Goal: Task Accomplishment & Management: Complete application form

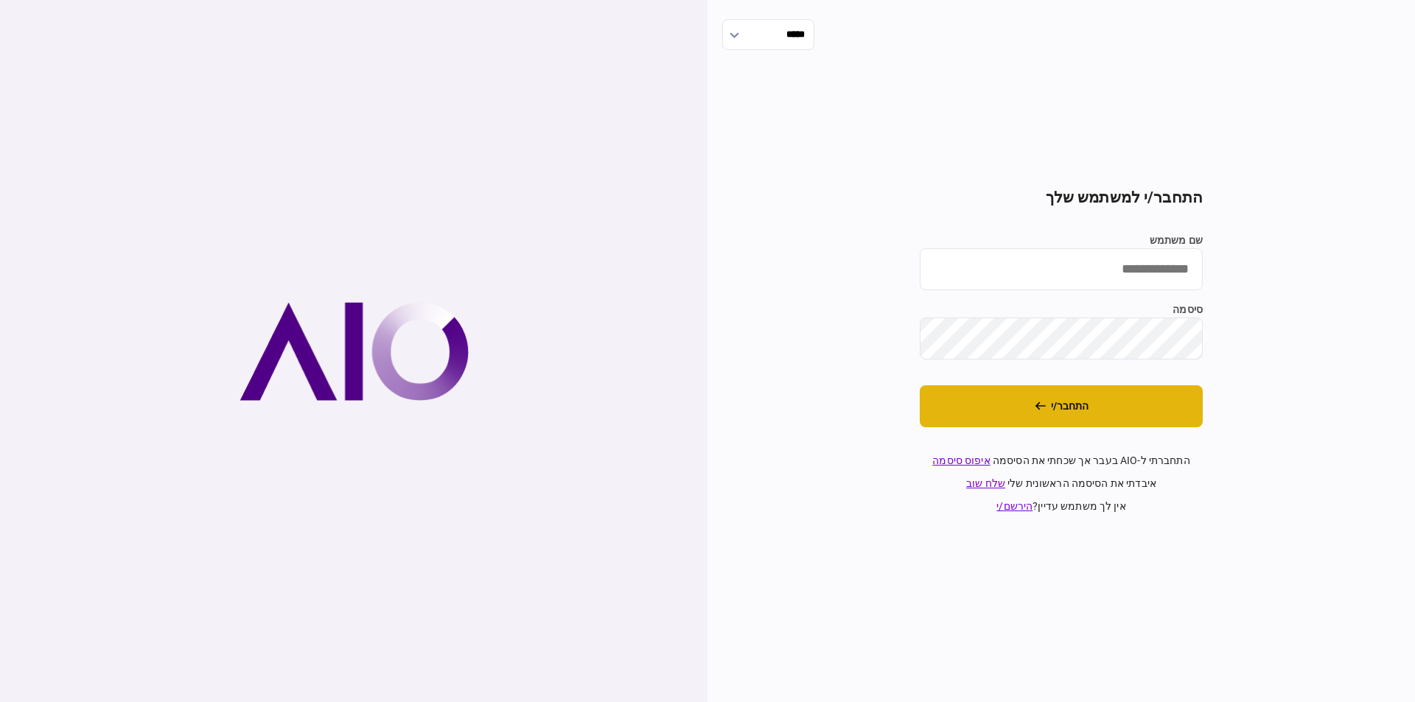
type input "******"
click at [1068, 415] on button "התחבר/י" at bounding box center [1061, 406] width 283 height 42
click at [1067, 407] on icon "התחבר/י" at bounding box center [1061, 406] width 11 height 11
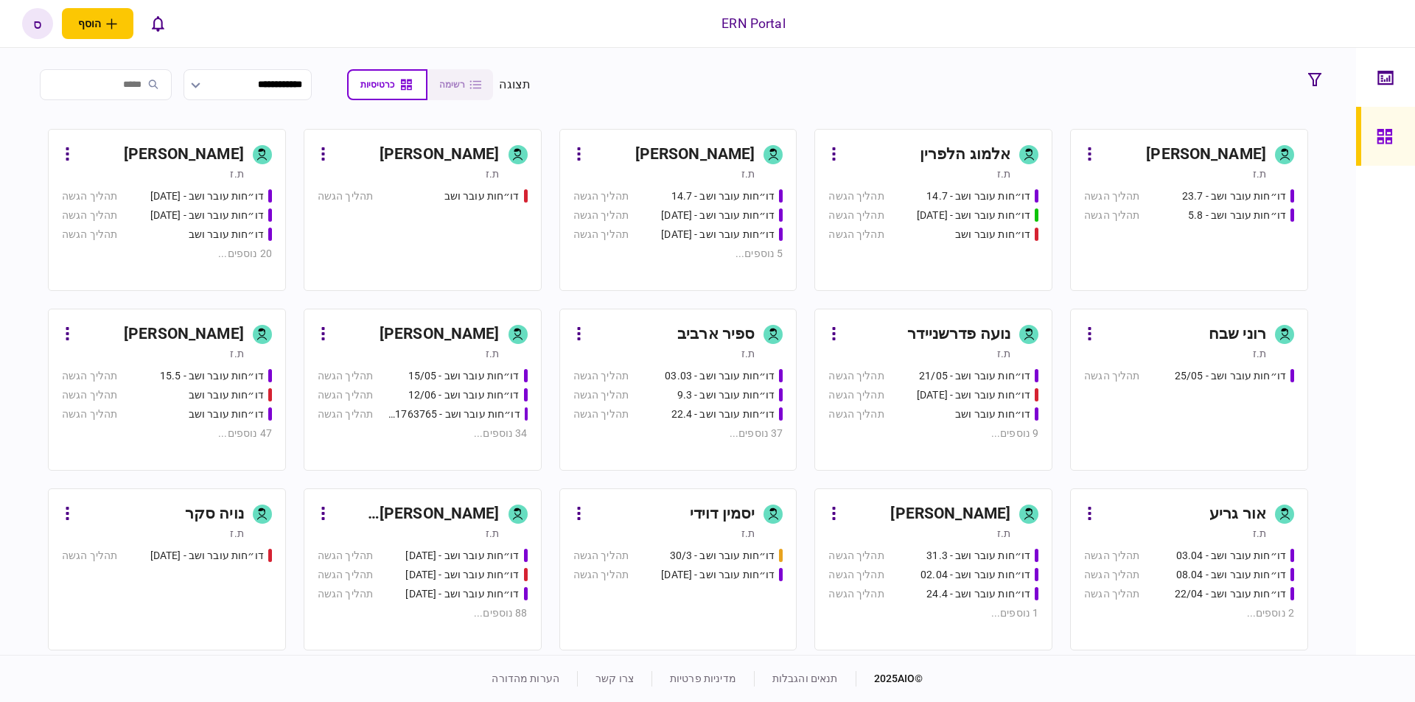
click at [164, 87] on input "search" at bounding box center [106, 84] width 132 height 31
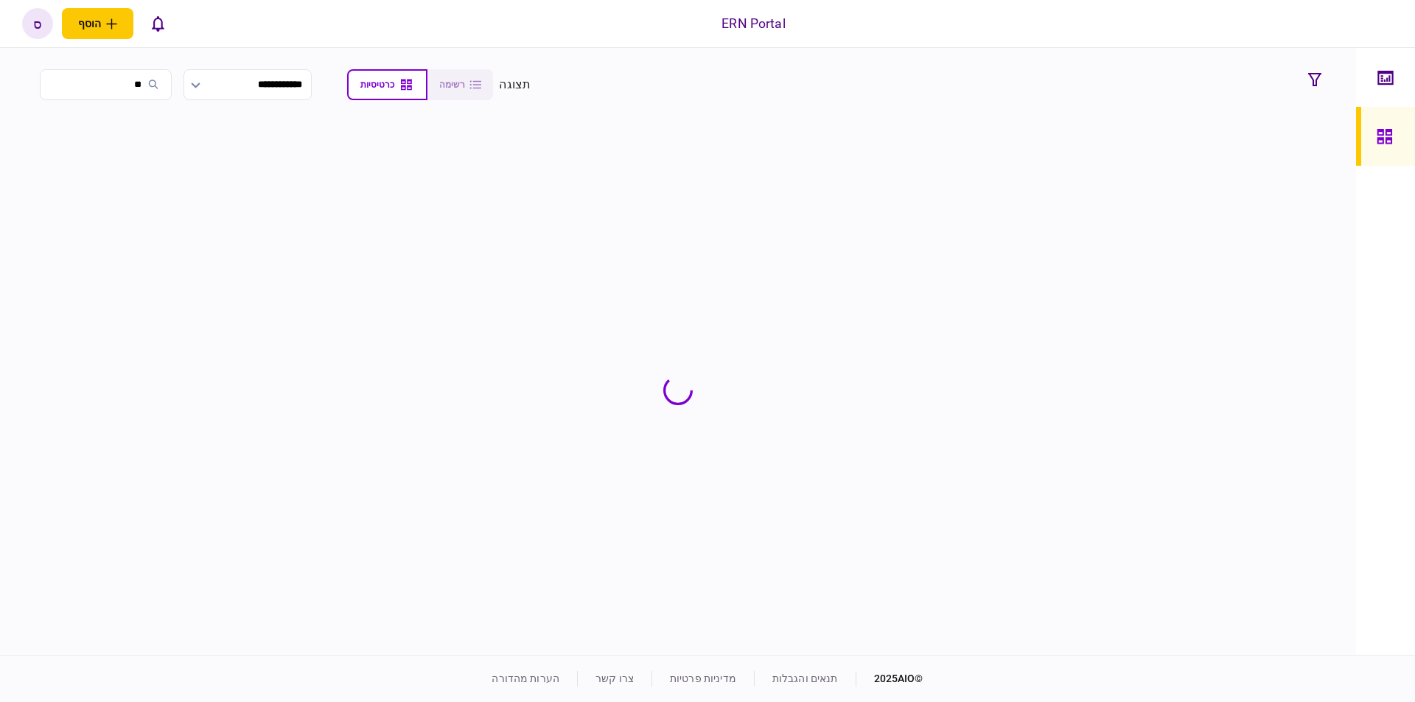
type input "*"
type input "****"
click at [1189, 161] on div "ספיר ארביב" at bounding box center [1227, 155] width 77 height 24
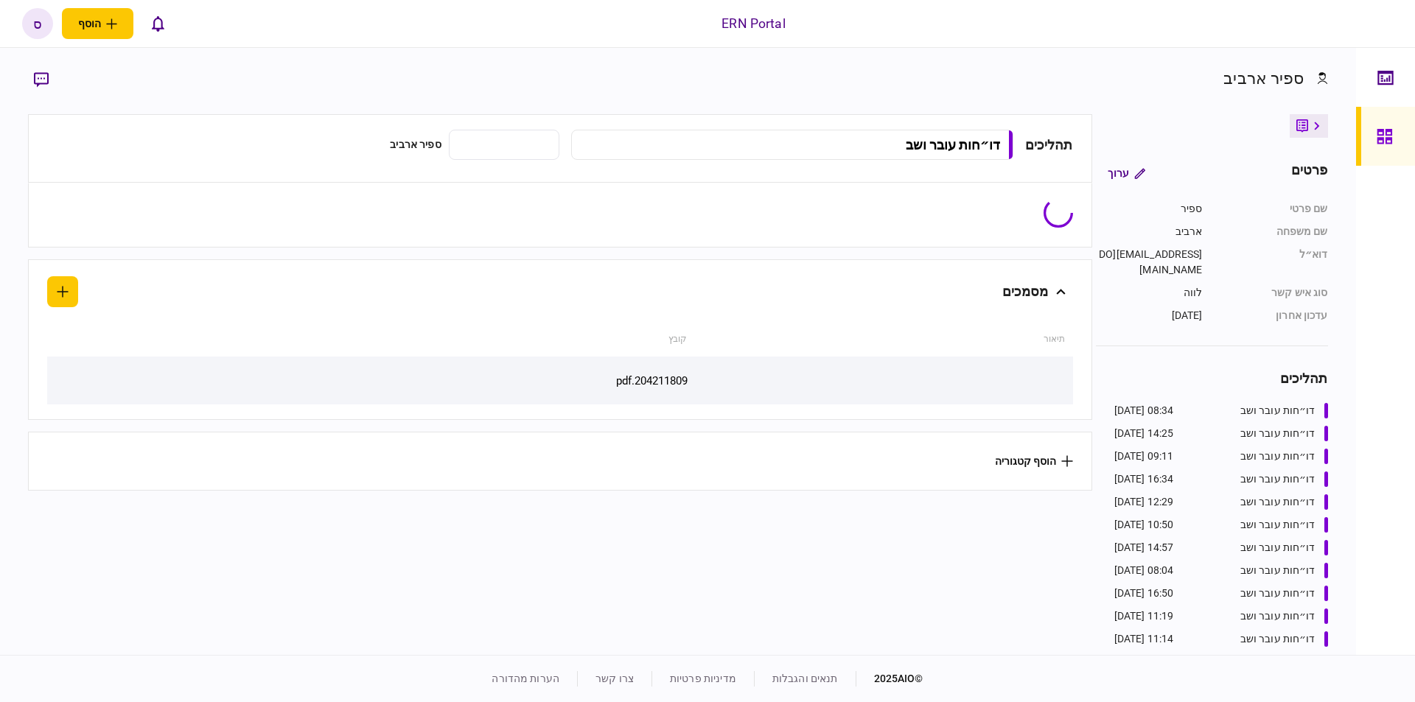
type input "**********"
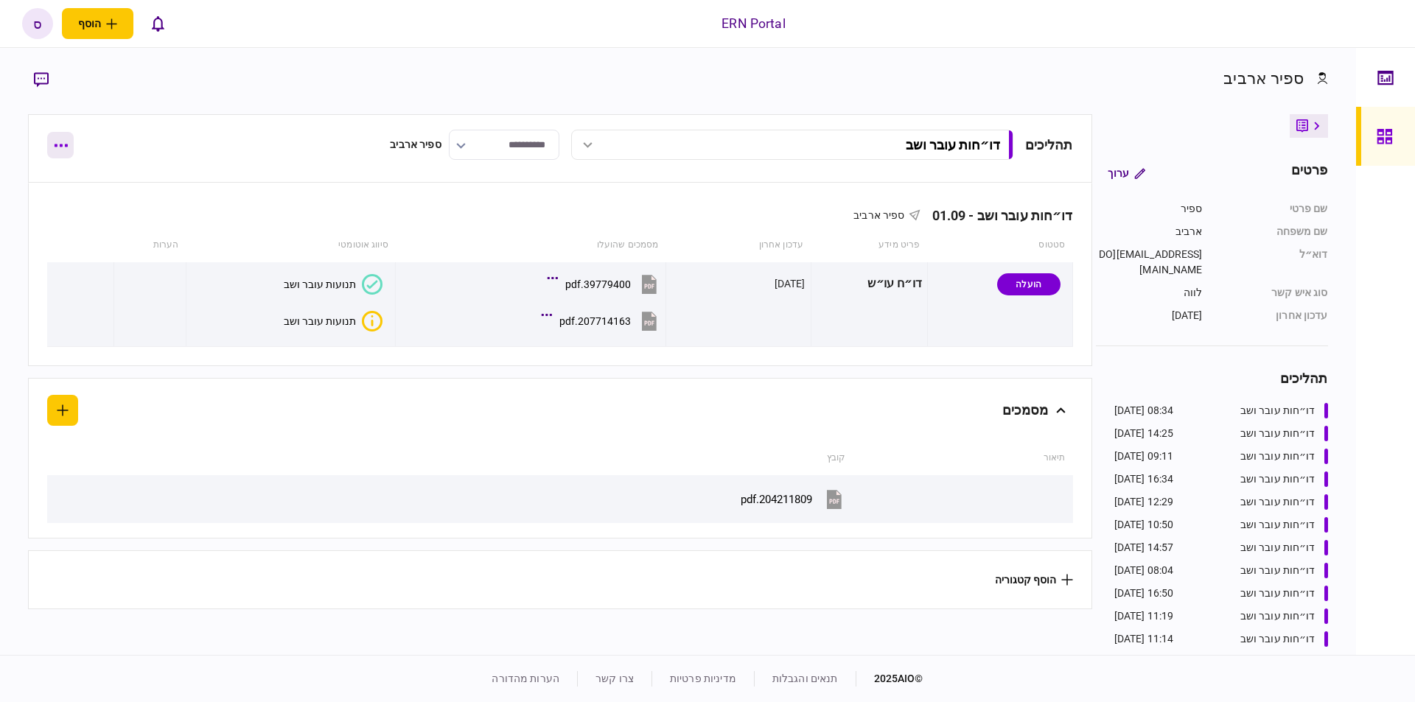
click at [69, 148] on button "button" at bounding box center [60, 145] width 27 height 27
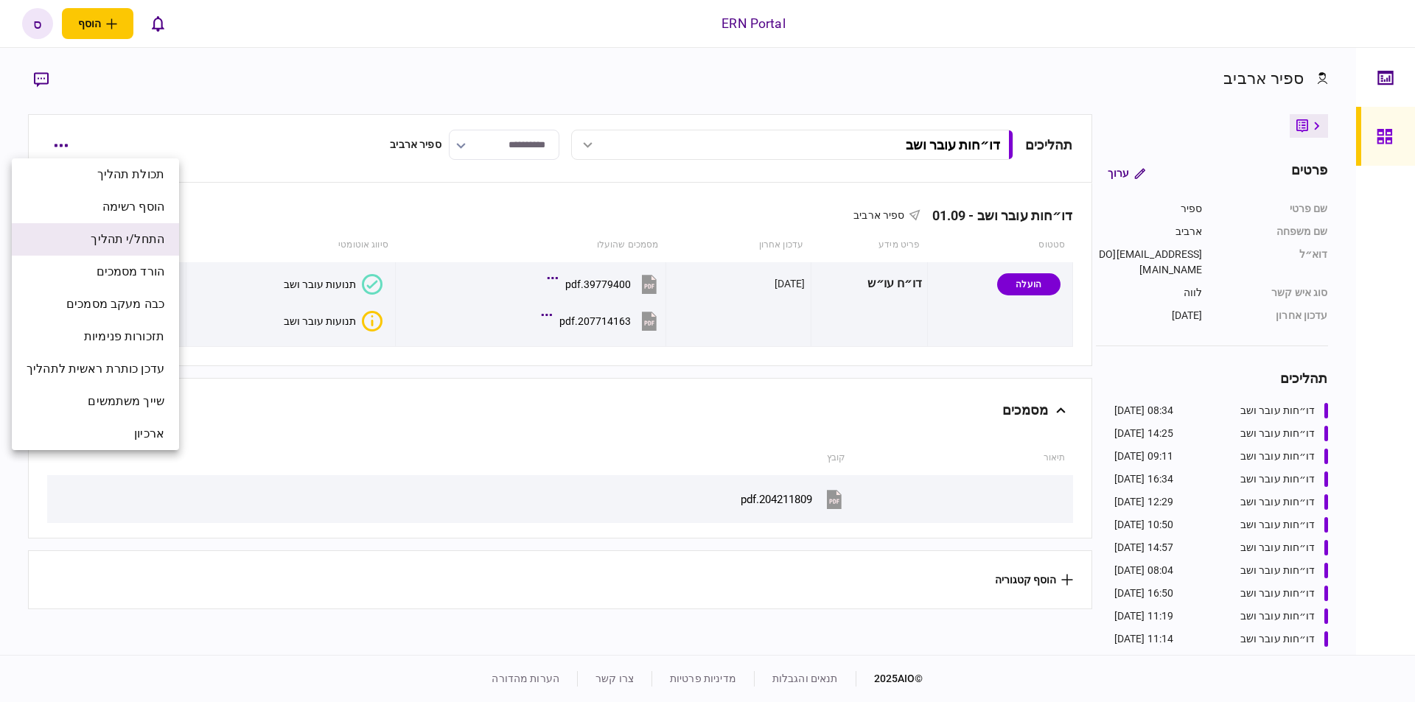
click at [127, 247] on span "התחל/י תהליך" at bounding box center [128, 240] width 74 height 18
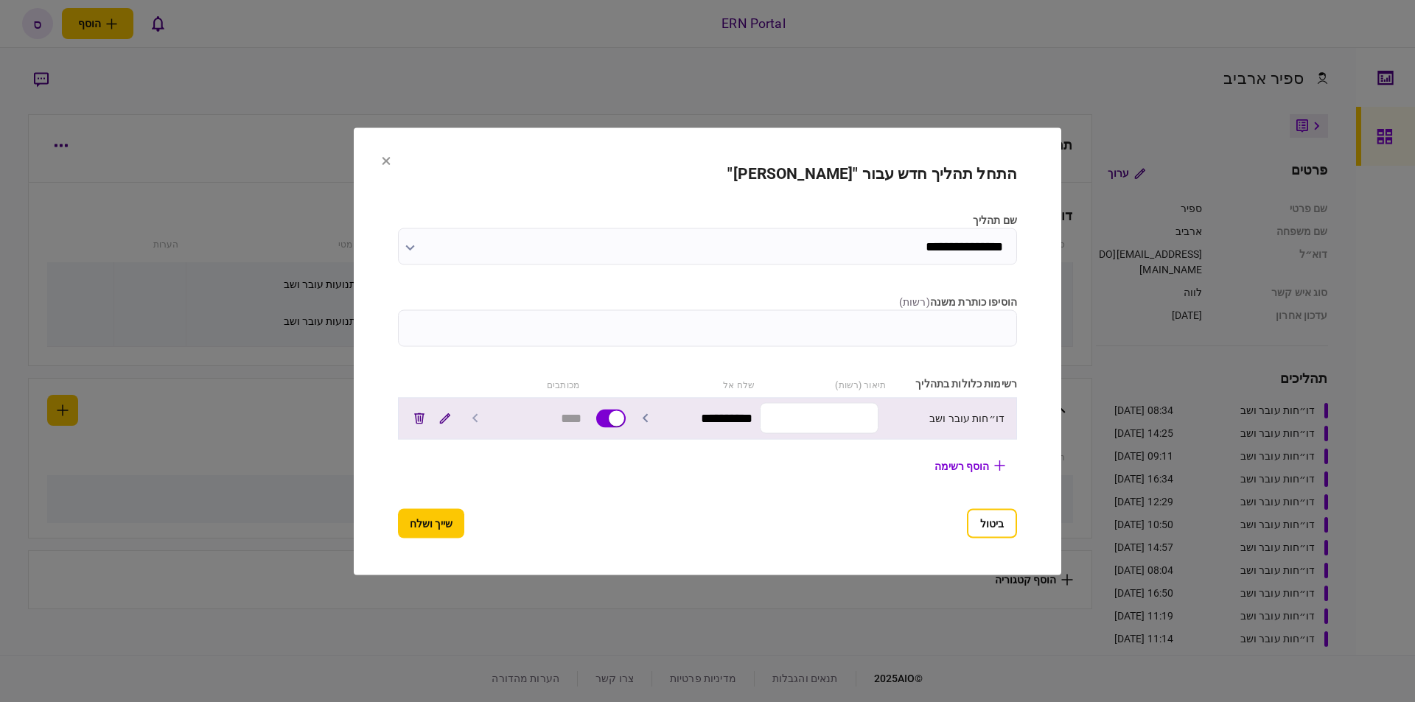
click at [824, 416] on input "text" at bounding box center [819, 418] width 119 height 31
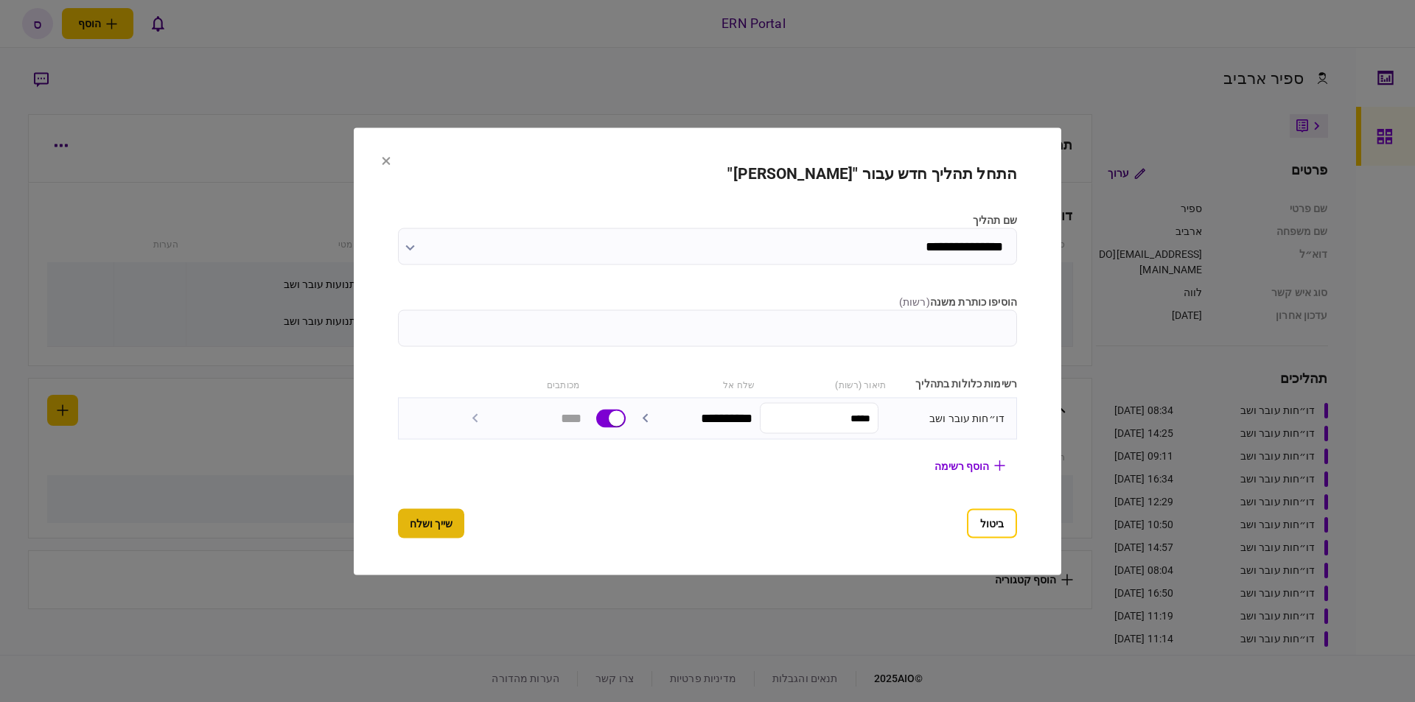
type input "*****"
click at [438, 527] on button "שייך ושלח" at bounding box center [431, 522] width 66 height 29
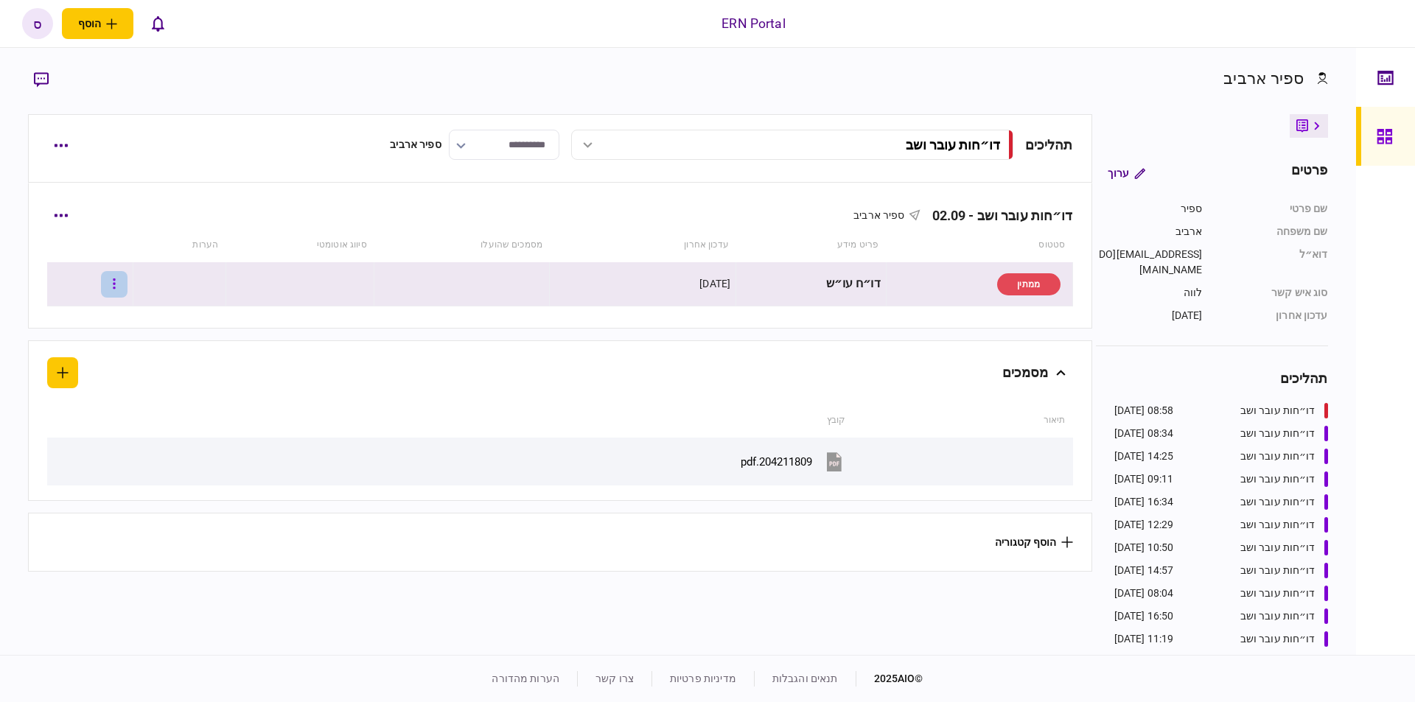
click at [122, 279] on button "button" at bounding box center [114, 284] width 27 height 27
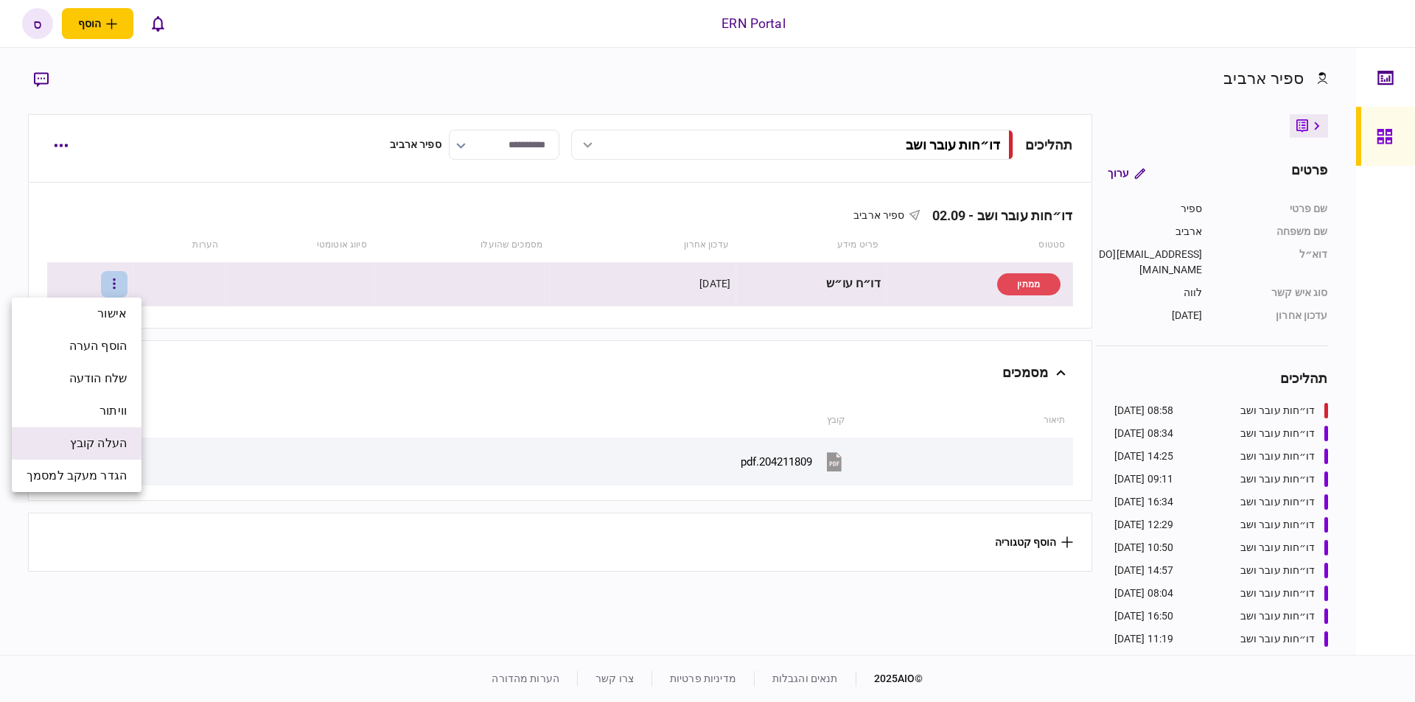
click at [113, 436] on span "העלה קובץ" at bounding box center [98, 444] width 57 height 18
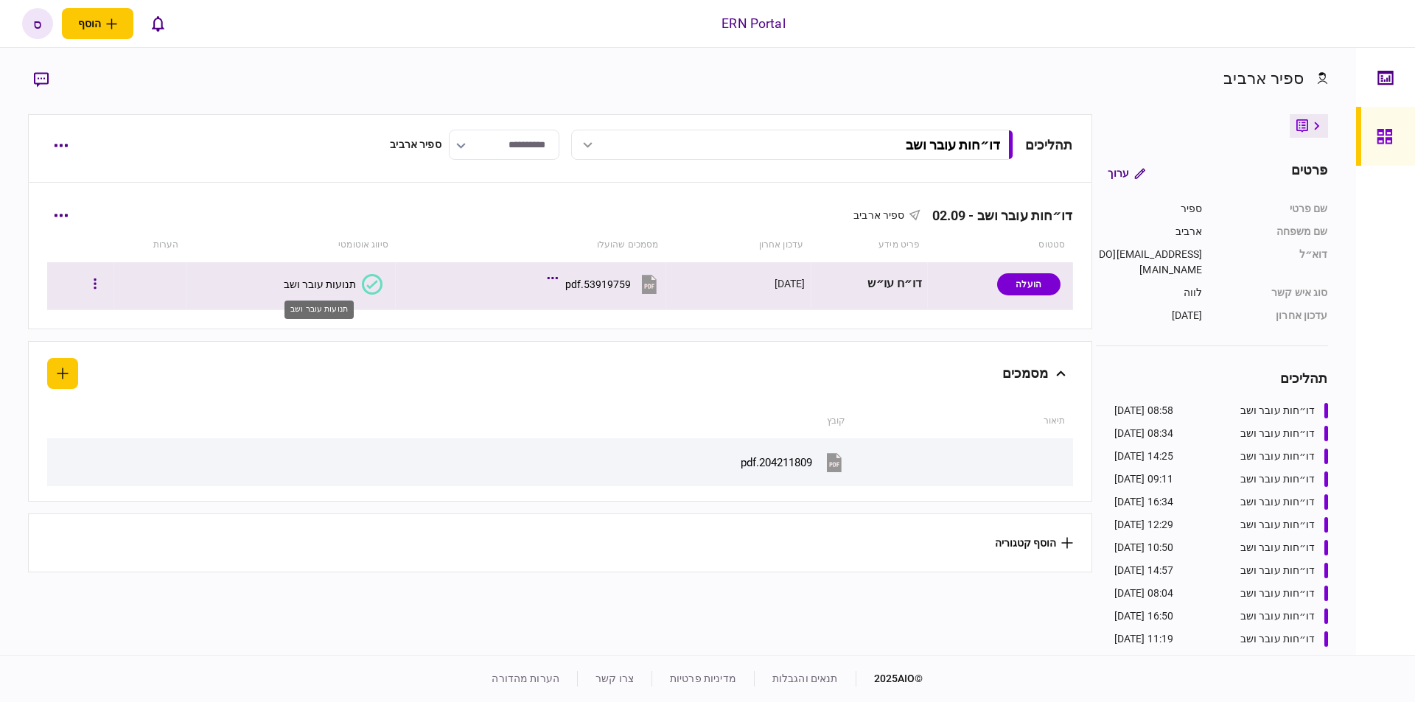
click at [336, 279] on div "תנועות עובר ושב" at bounding box center [320, 285] width 72 height 12
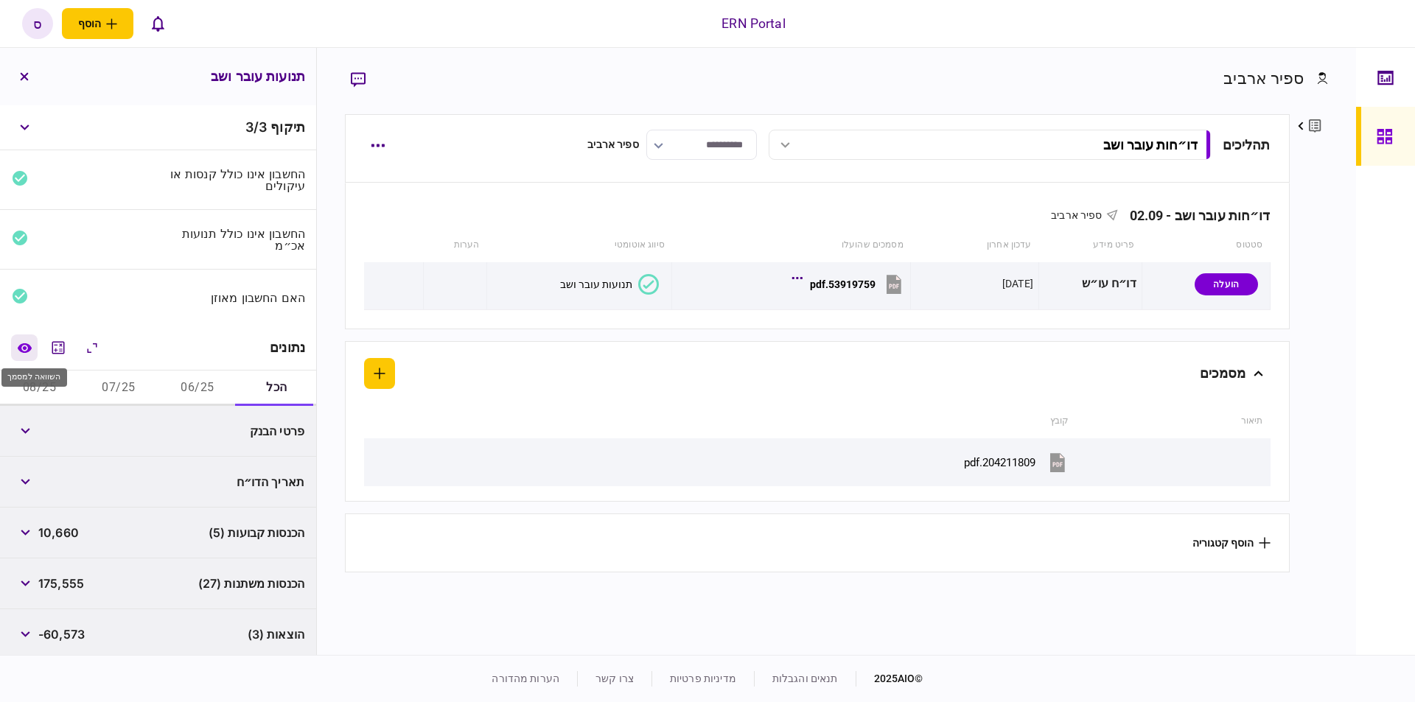
click at [26, 346] on icon "השוואה למסמך" at bounding box center [24, 348] width 15 height 11
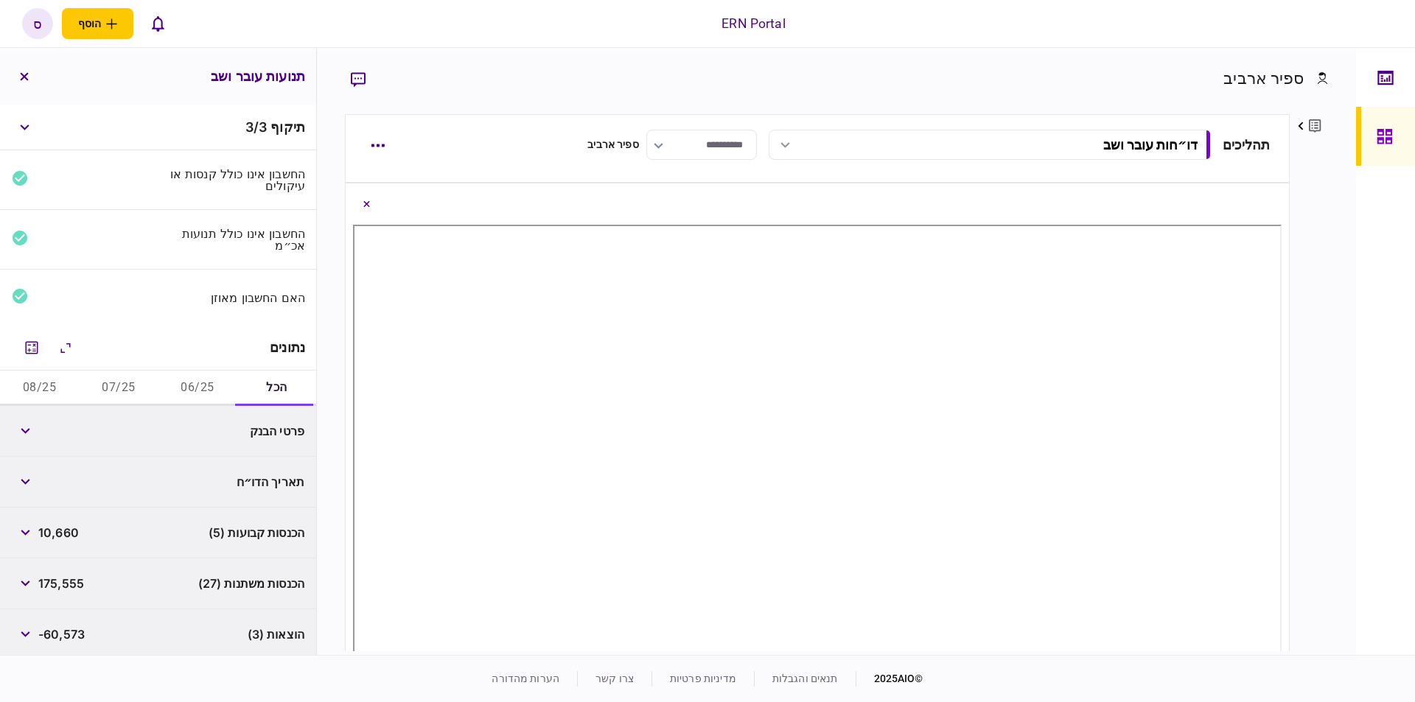
click at [190, 379] on button "06/25" at bounding box center [197, 388] width 79 height 35
click at [38, 430] on button "button" at bounding box center [25, 431] width 27 height 27
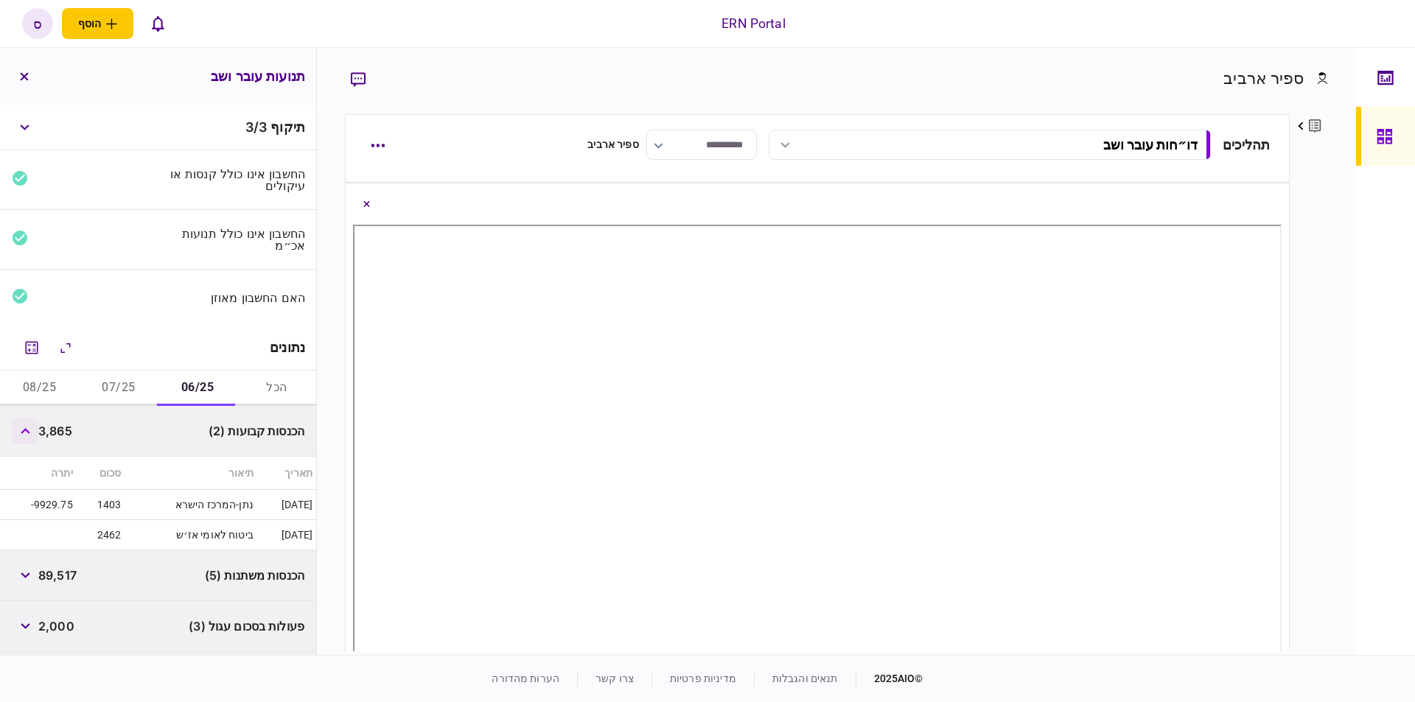
click at [38, 430] on button "button" at bounding box center [25, 431] width 27 height 27
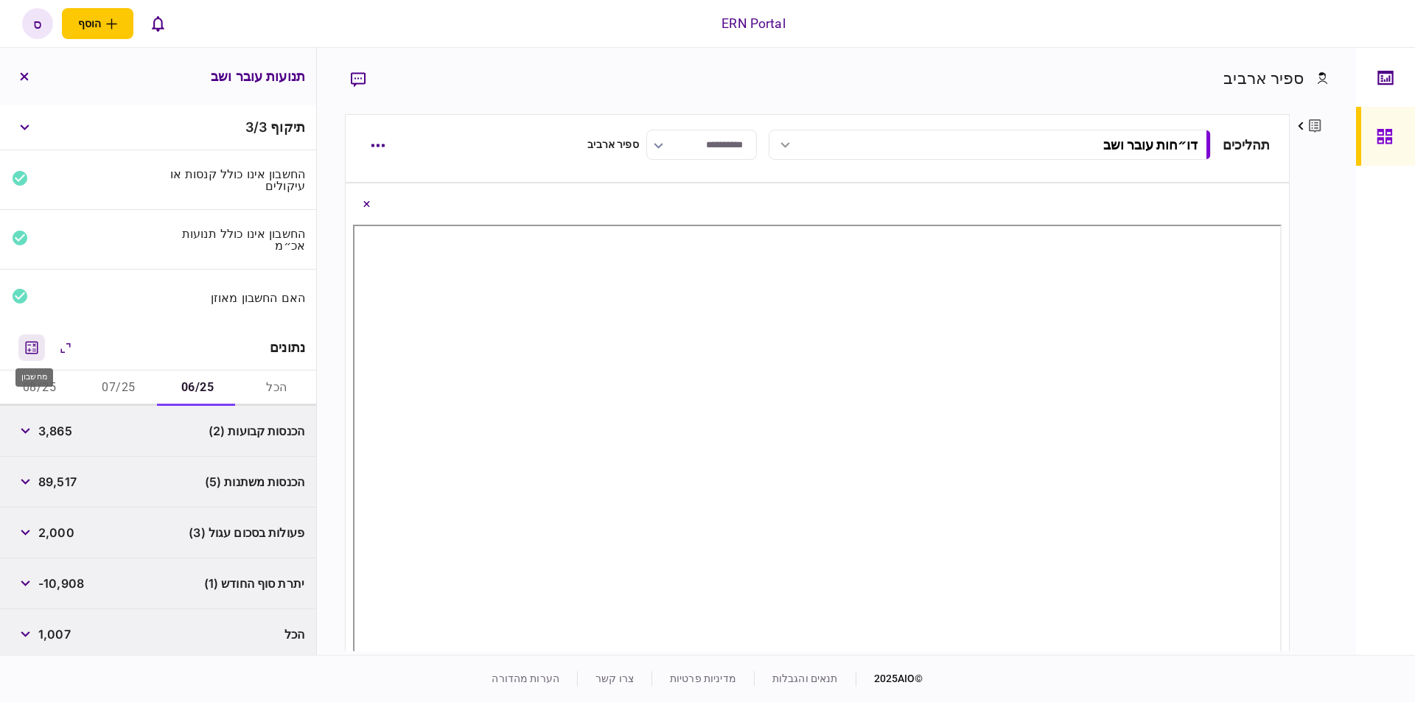
click at [36, 354] on button "מחשבון" at bounding box center [31, 348] width 27 height 27
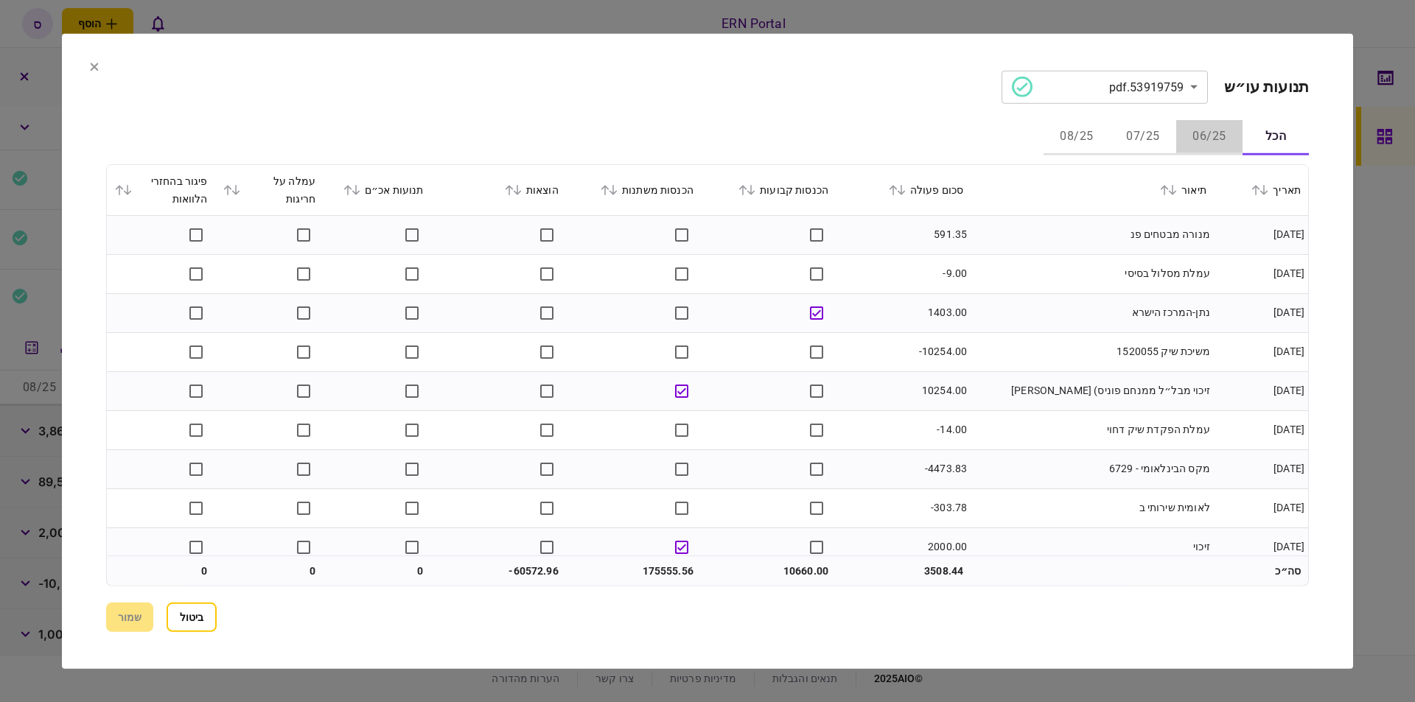
click at [1210, 138] on button "06/25" at bounding box center [1209, 136] width 66 height 35
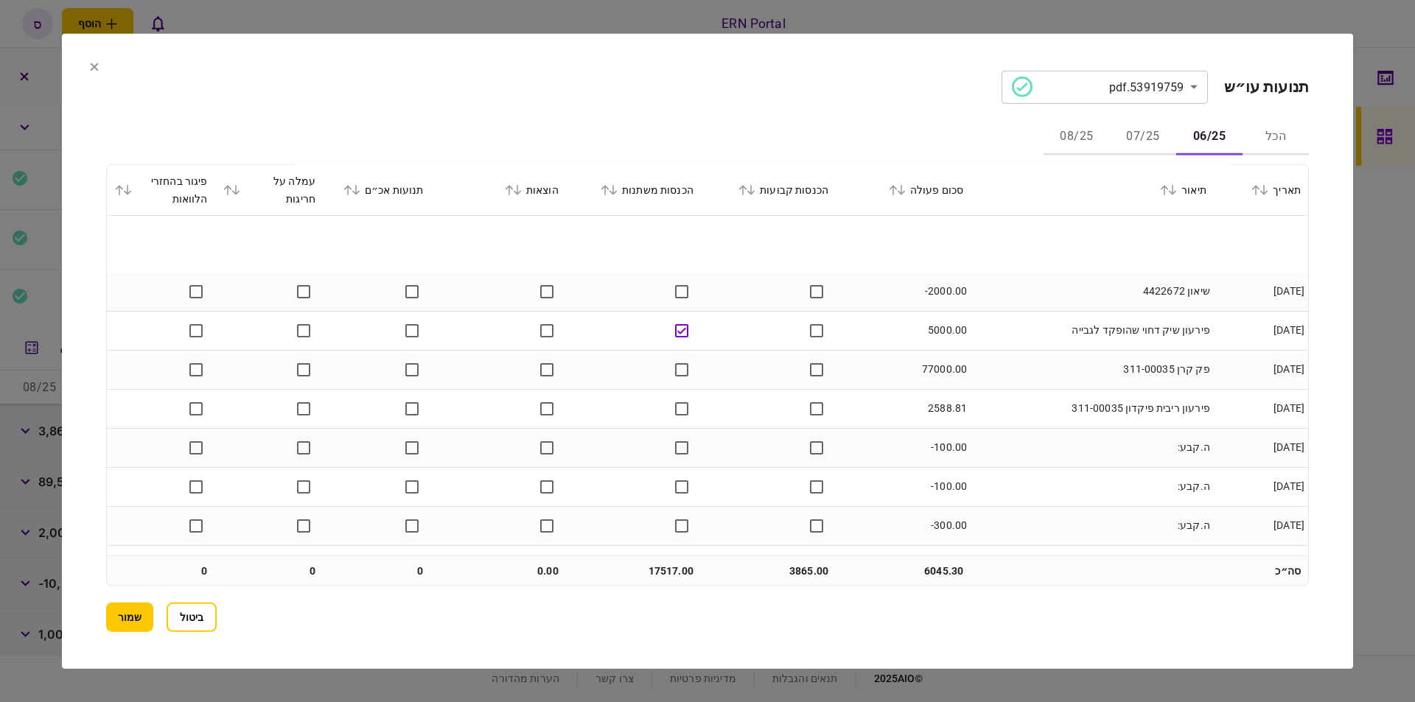
scroll to position [418, 0]
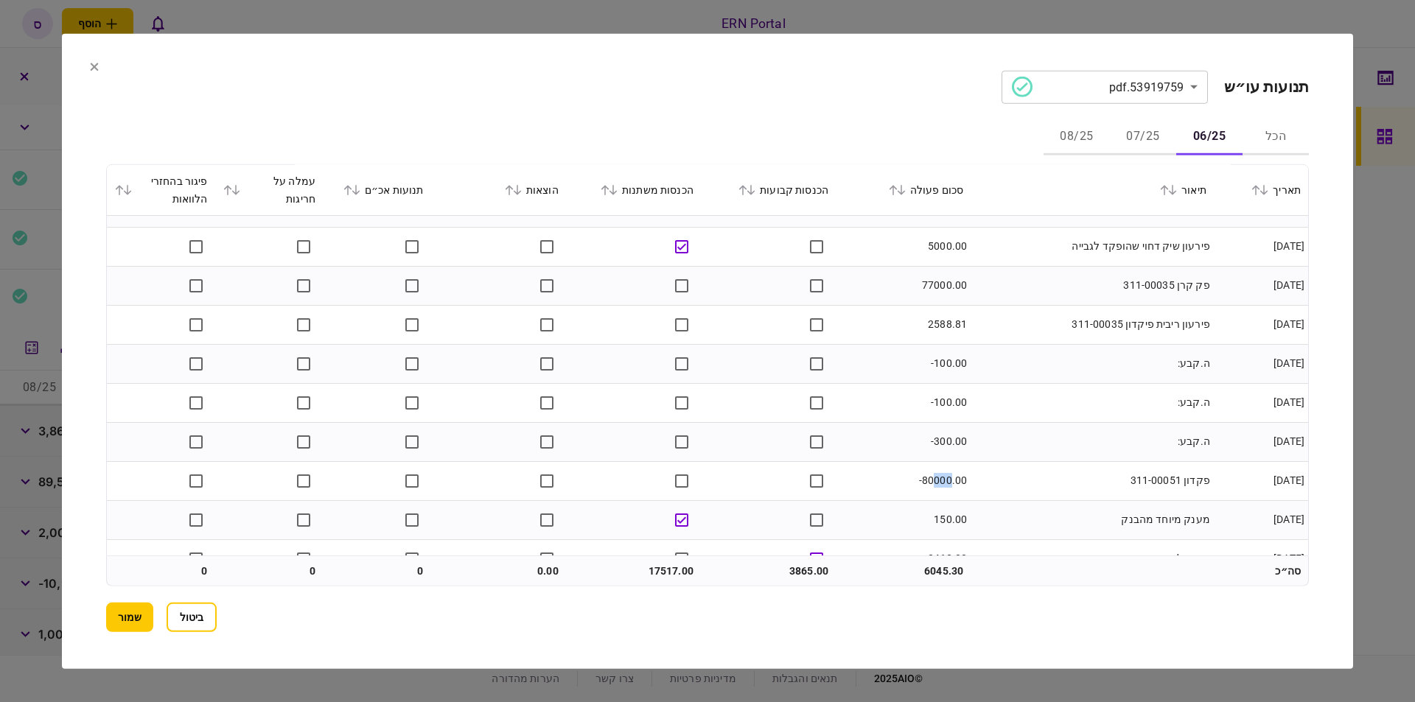
drag, startPoint x: 934, startPoint y: 483, endPoint x: 951, endPoint y: 481, distance: 17.8
click at [951, 481] on td "-80000.00" at bounding box center [903, 480] width 135 height 39
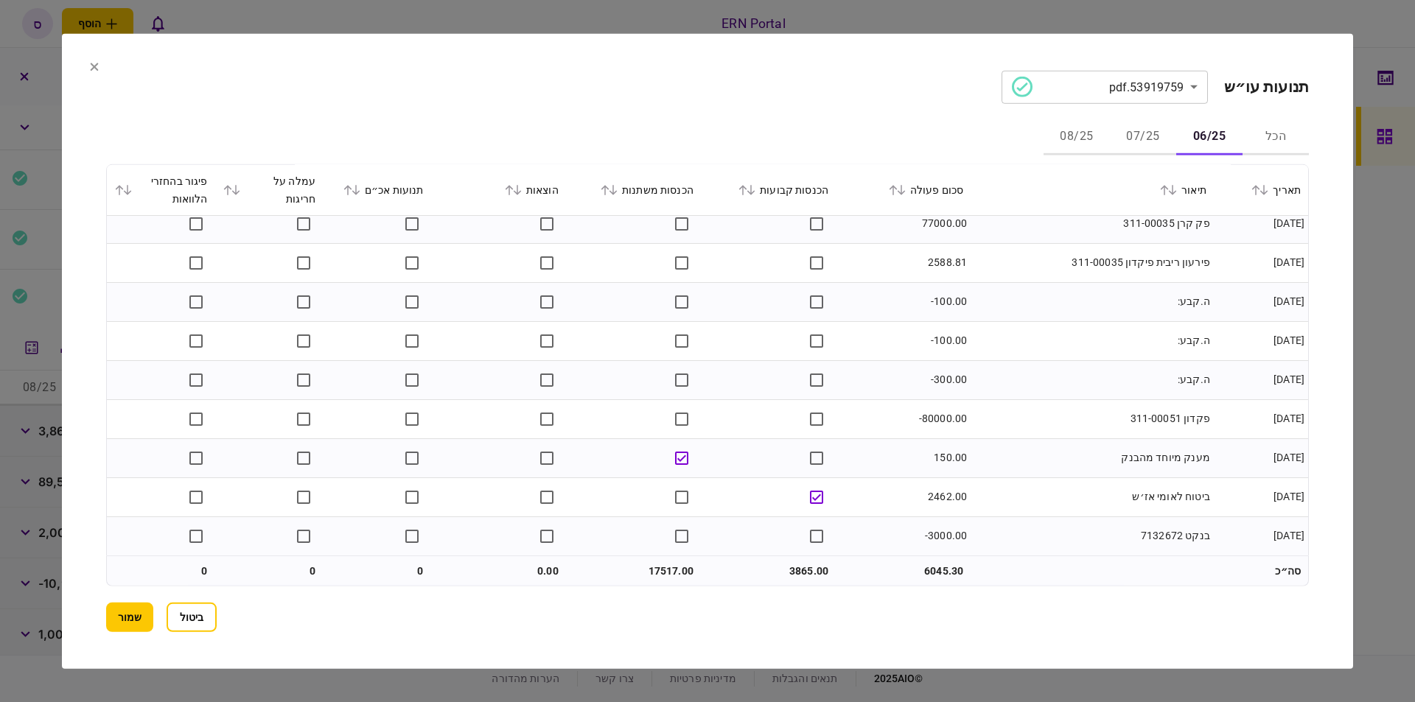
click at [1145, 140] on button "07/25" at bounding box center [1143, 136] width 66 height 35
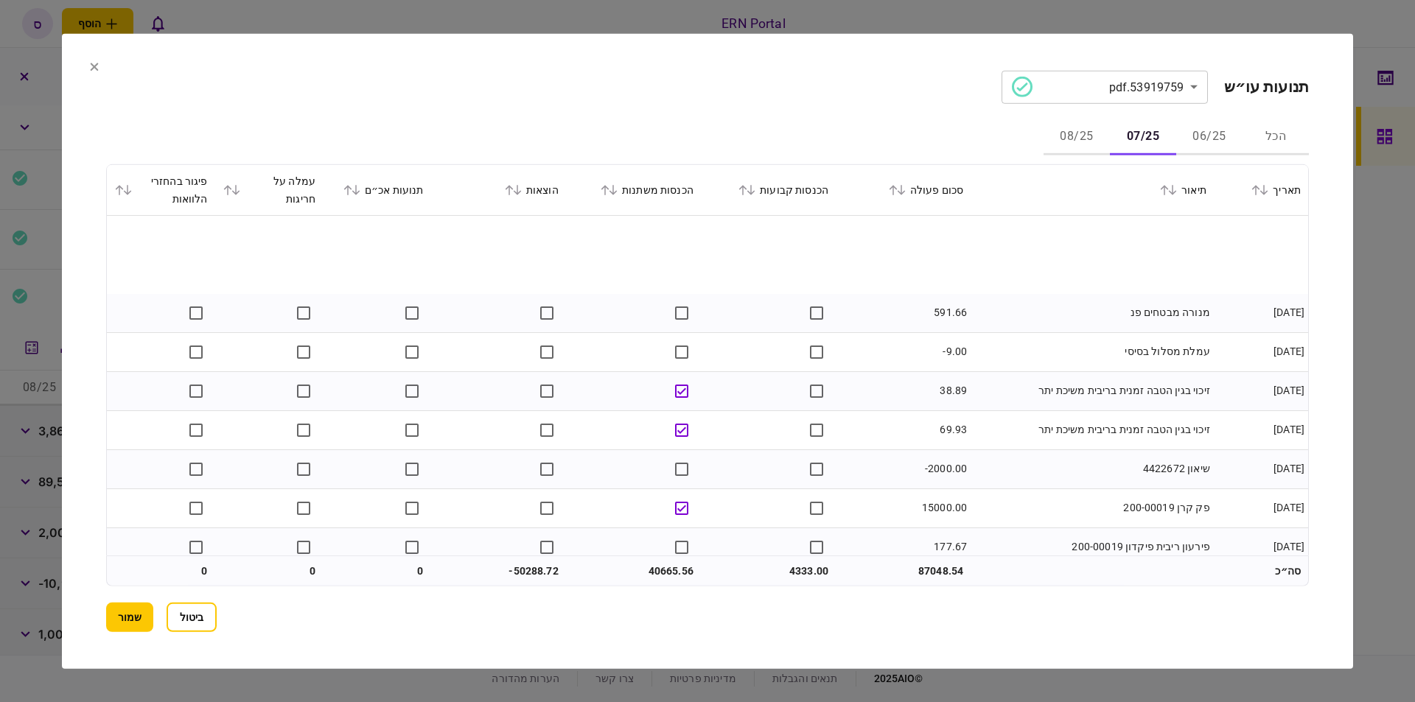
scroll to position [83, 0]
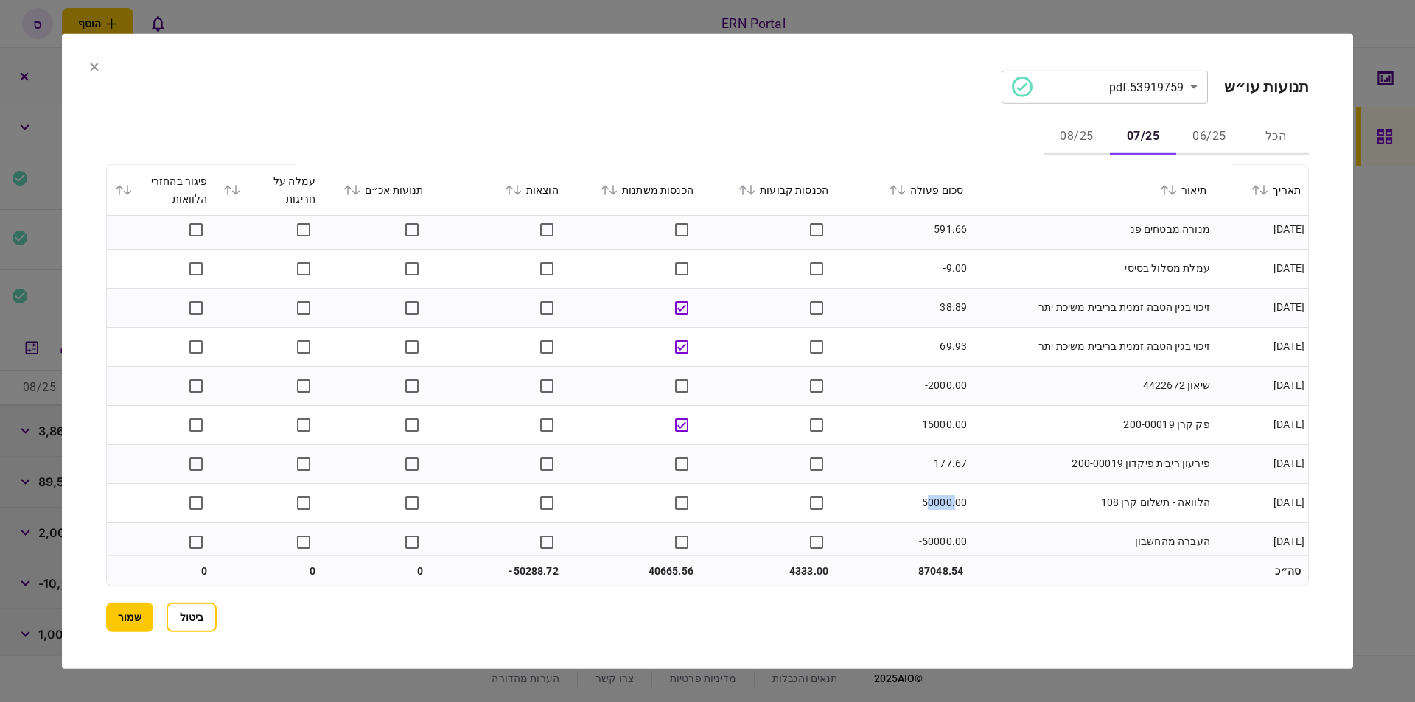
drag, startPoint x: 931, startPoint y: 505, endPoint x: 954, endPoint y: 505, distance: 22.8
click at [954, 505] on td "50000.00" at bounding box center [903, 502] width 135 height 39
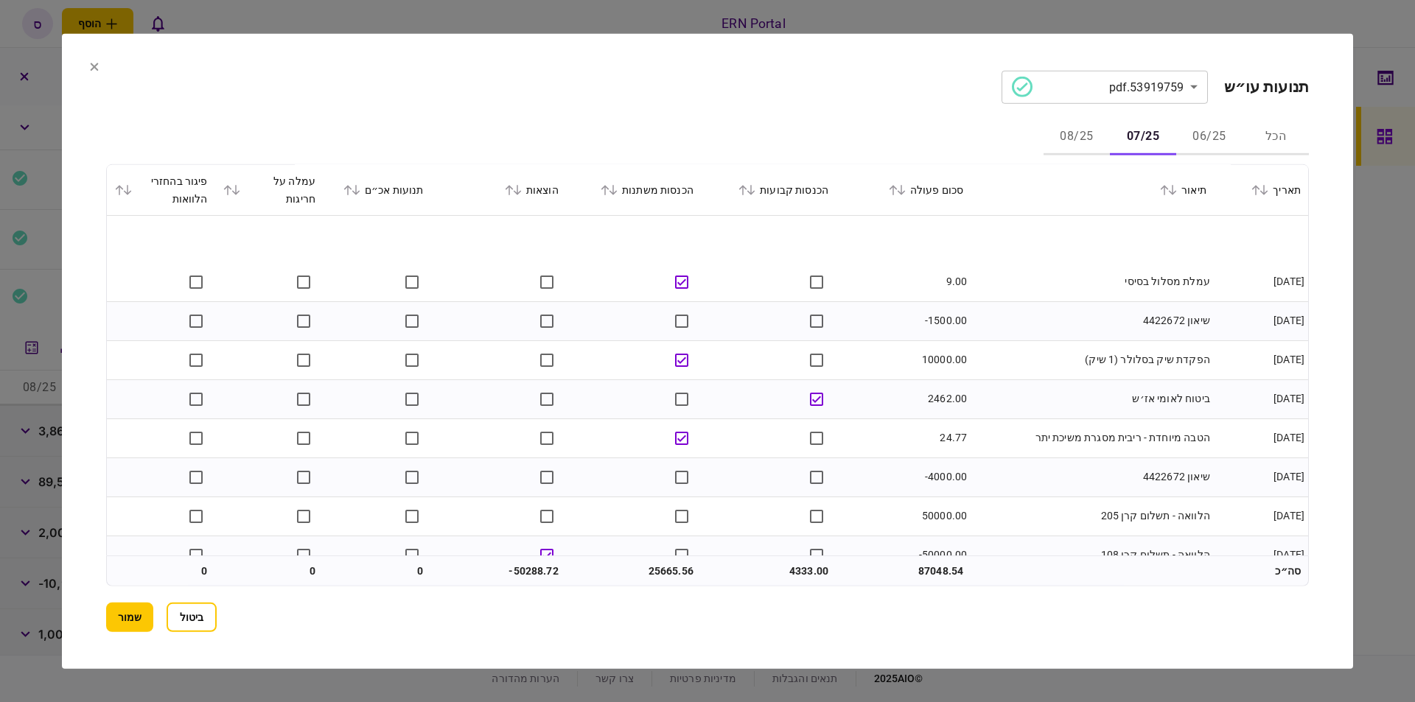
scroll to position [1146, 0]
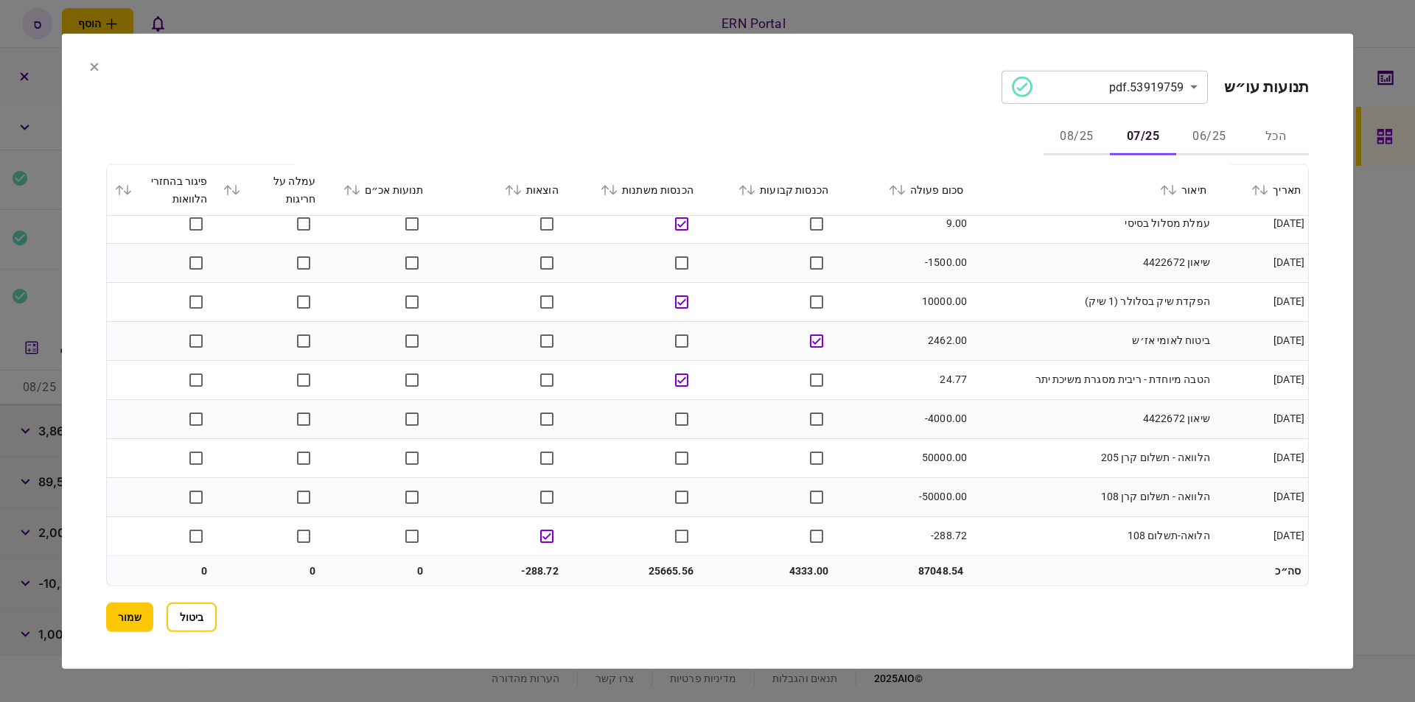
click at [1071, 137] on button "08/25" at bounding box center [1076, 136] width 66 height 35
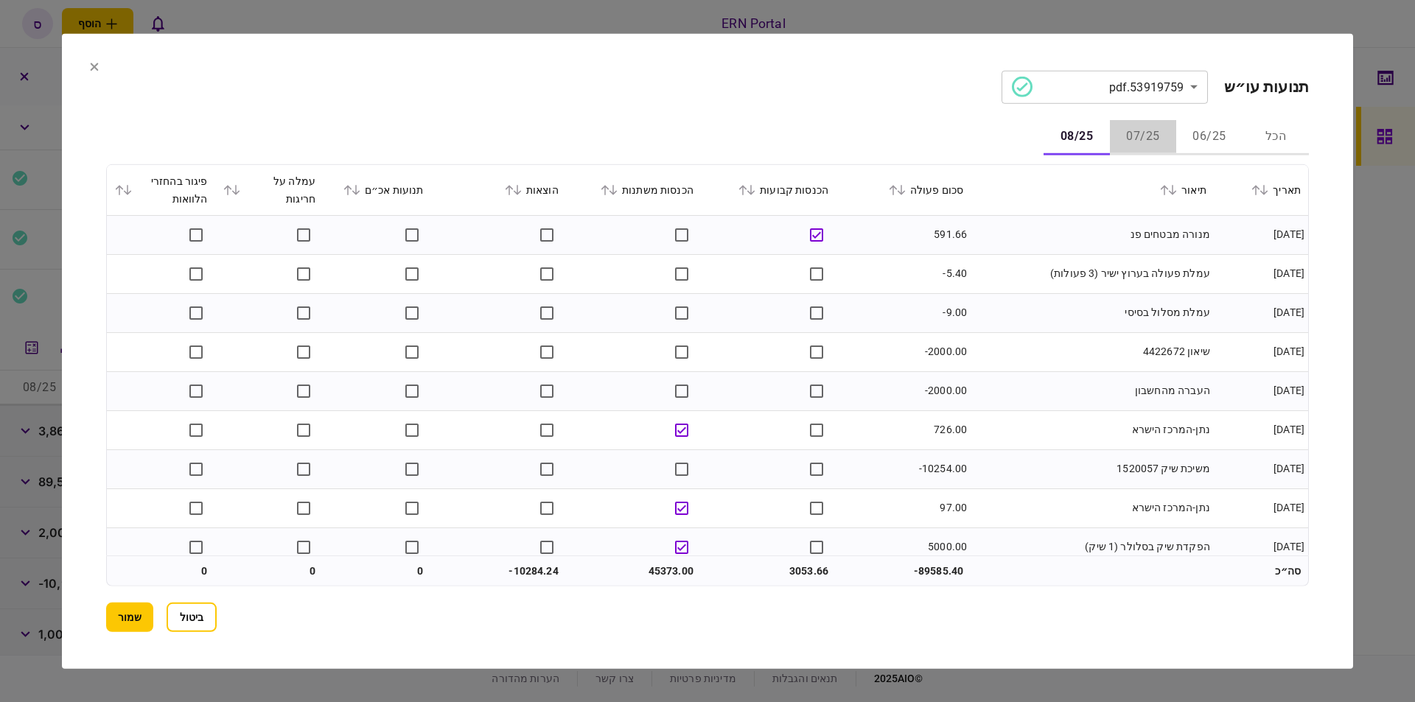
click at [1152, 139] on button "07/25" at bounding box center [1143, 136] width 66 height 35
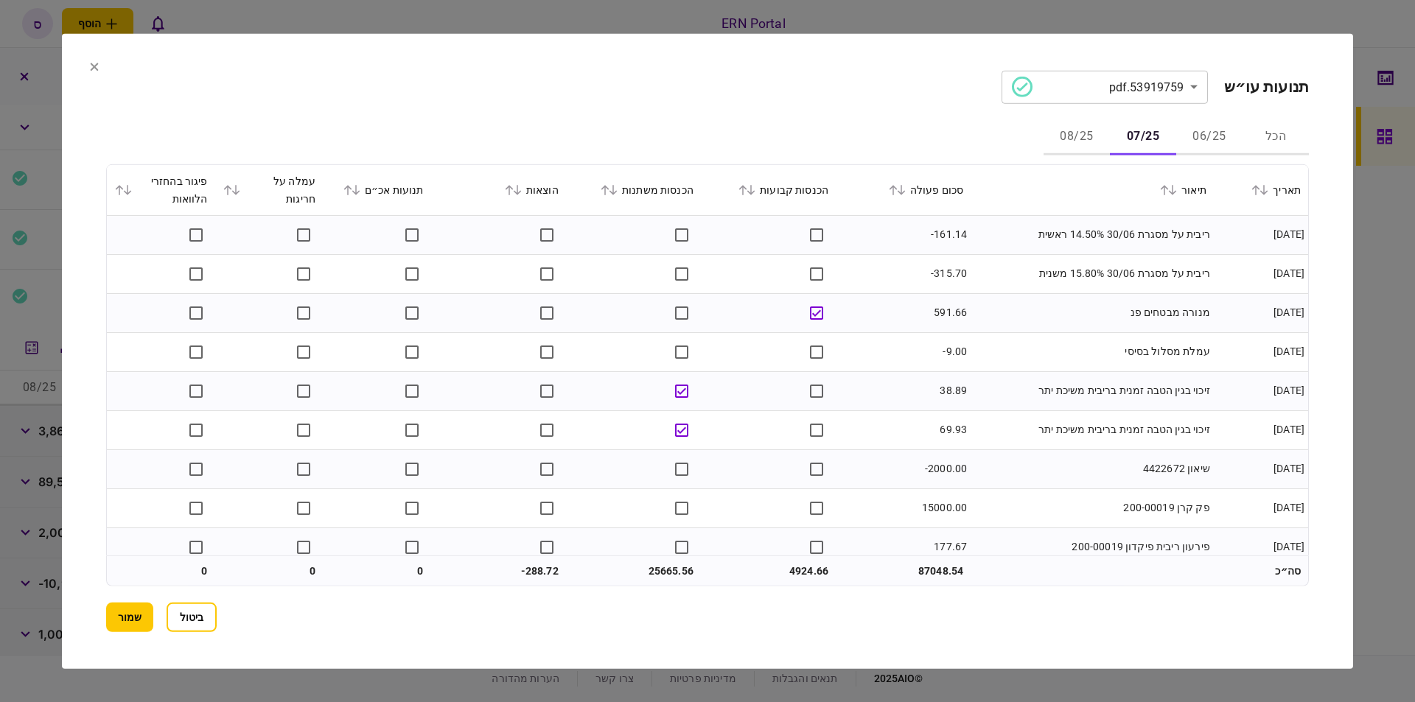
click at [1070, 137] on button "08/25" at bounding box center [1076, 136] width 66 height 35
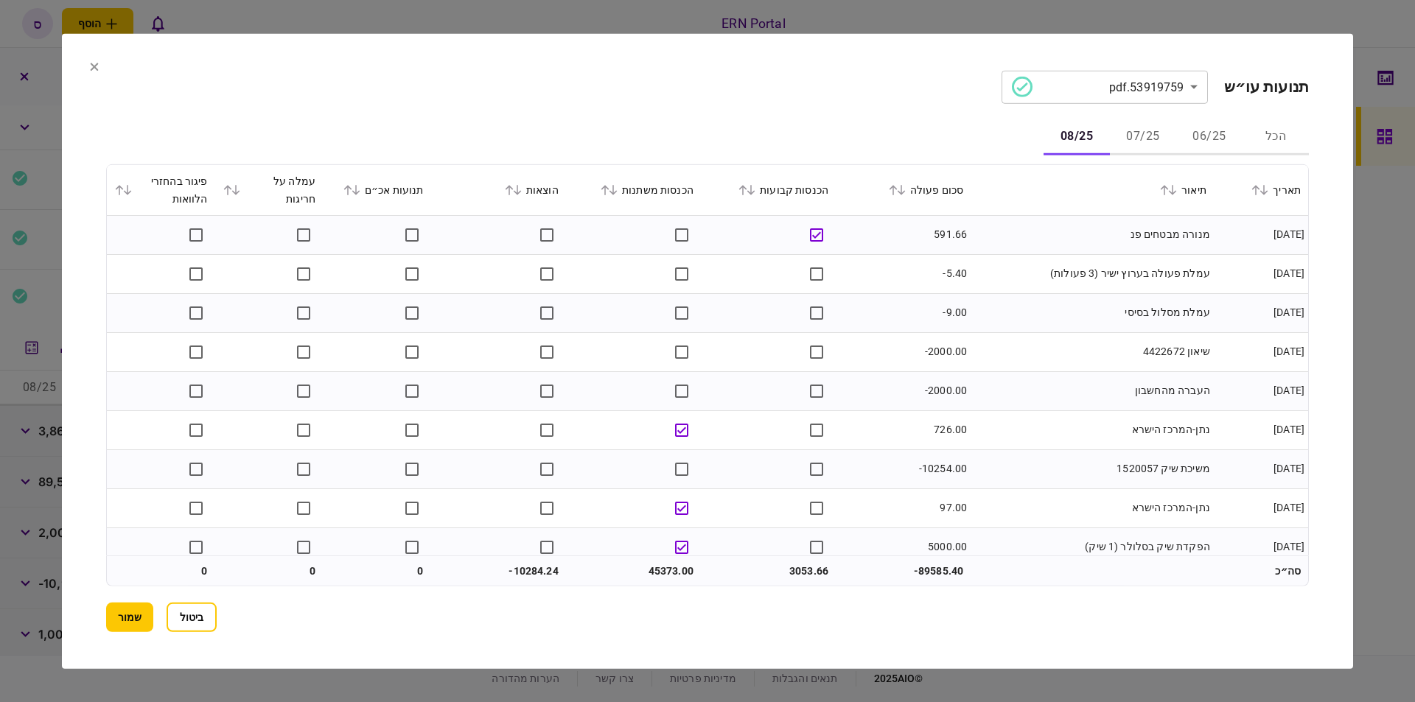
click at [1202, 141] on button "06/25" at bounding box center [1209, 136] width 66 height 35
click at [1079, 139] on button "08/25" at bounding box center [1076, 136] width 66 height 35
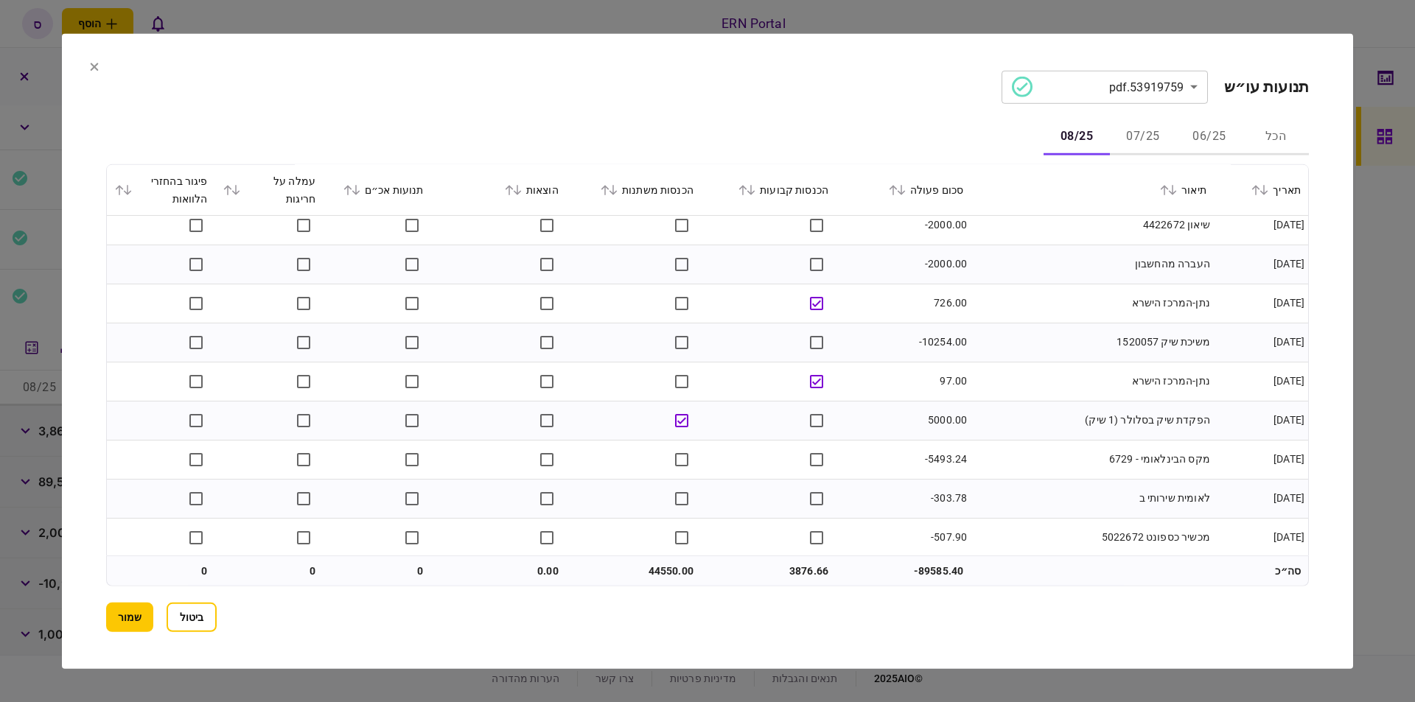
scroll to position [0, 0]
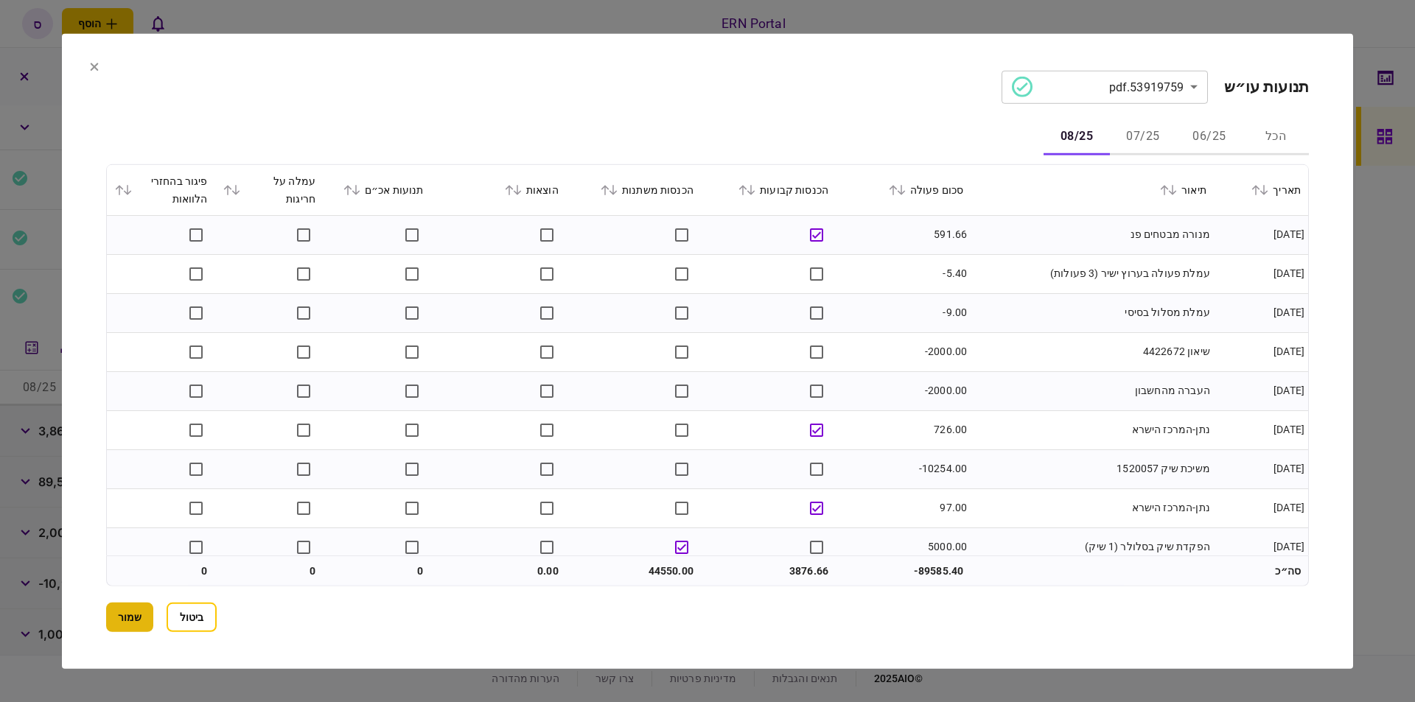
click at [125, 614] on button "שמור" at bounding box center [129, 617] width 47 height 29
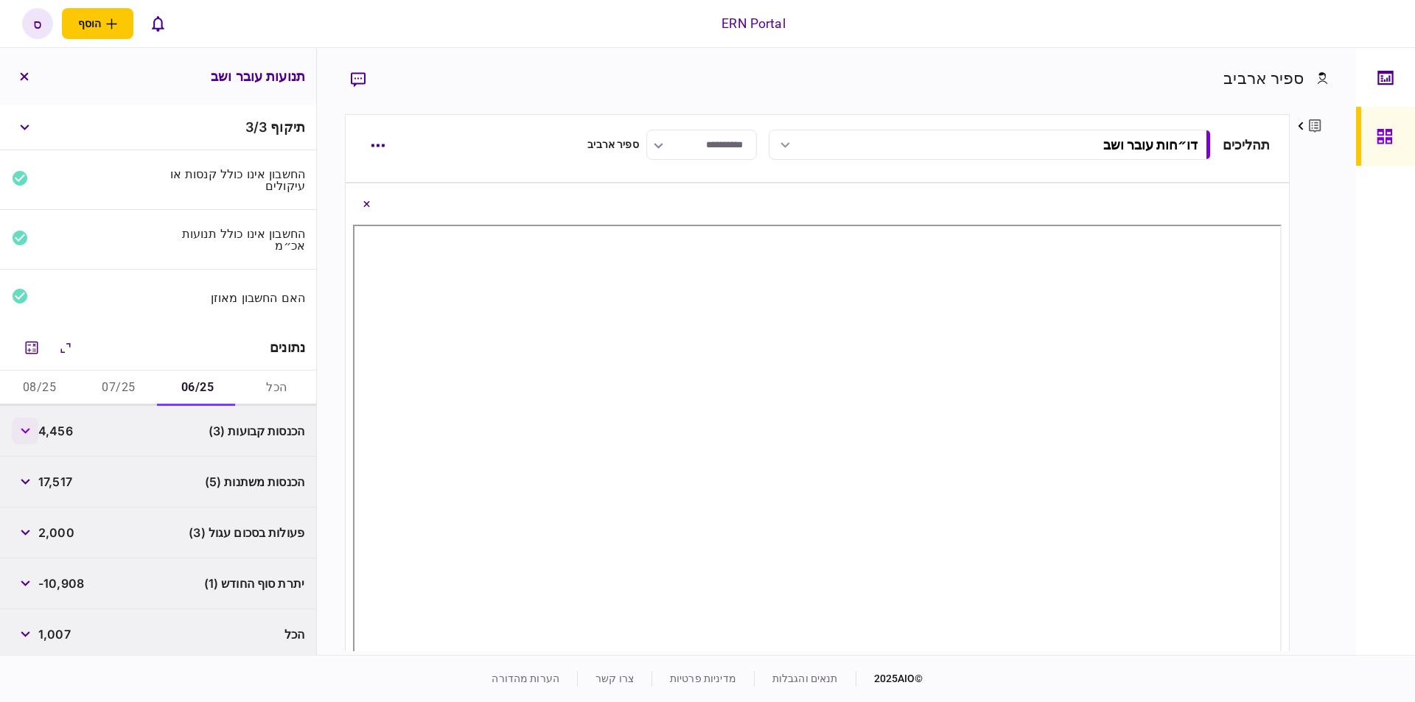
click at [38, 423] on button "button" at bounding box center [25, 431] width 27 height 27
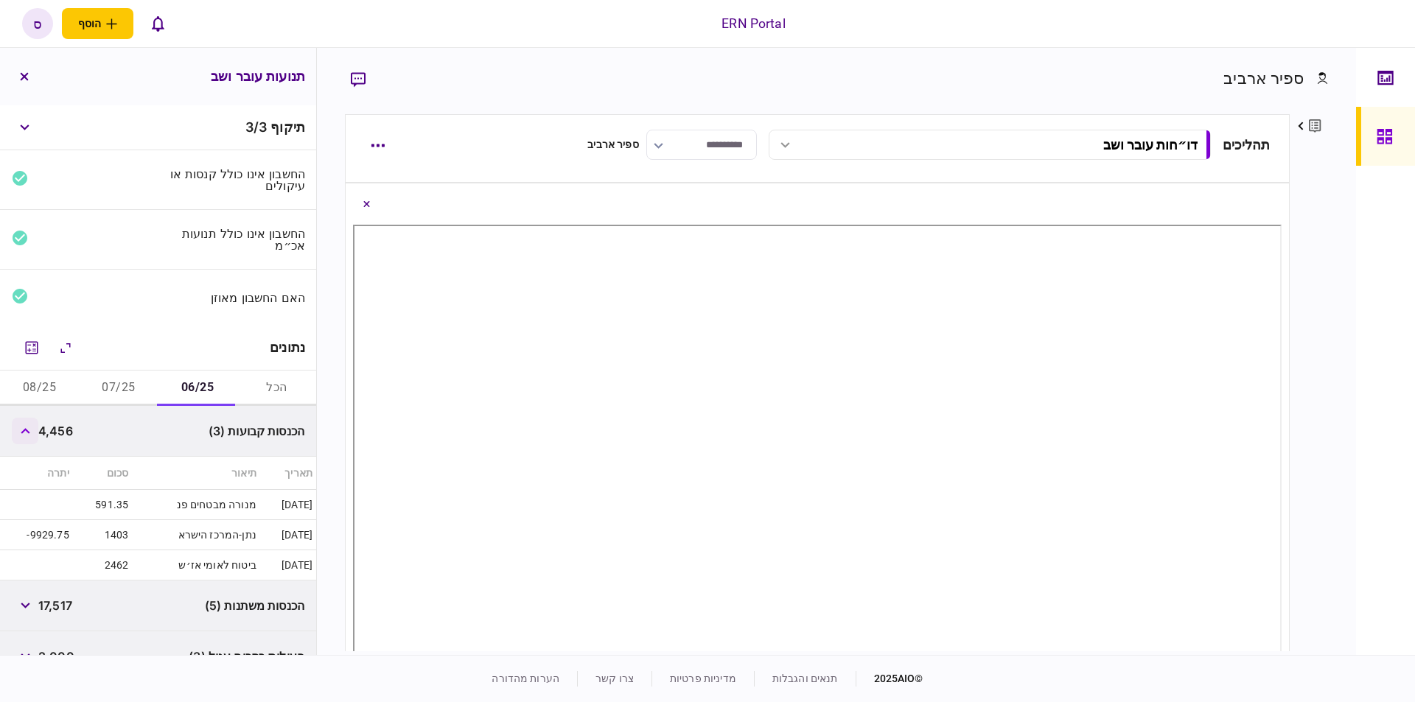
click at [27, 428] on icon "button" at bounding box center [26, 431] width 10 height 6
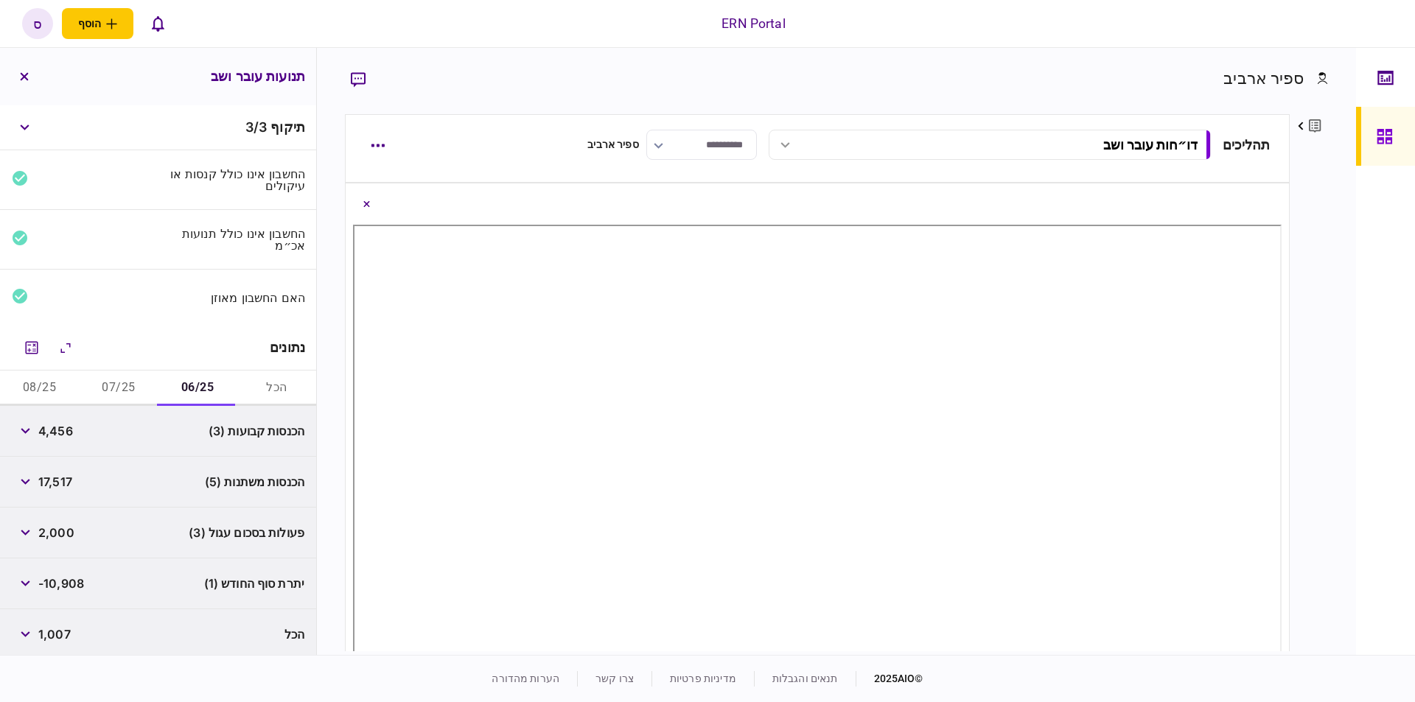
click at [63, 424] on span "4,456" at bounding box center [55, 431] width 35 height 18
copy span "4,456"
click at [59, 479] on span "17,517" at bounding box center [55, 482] width 34 height 18
click at [26, 474] on button "button" at bounding box center [25, 482] width 27 height 27
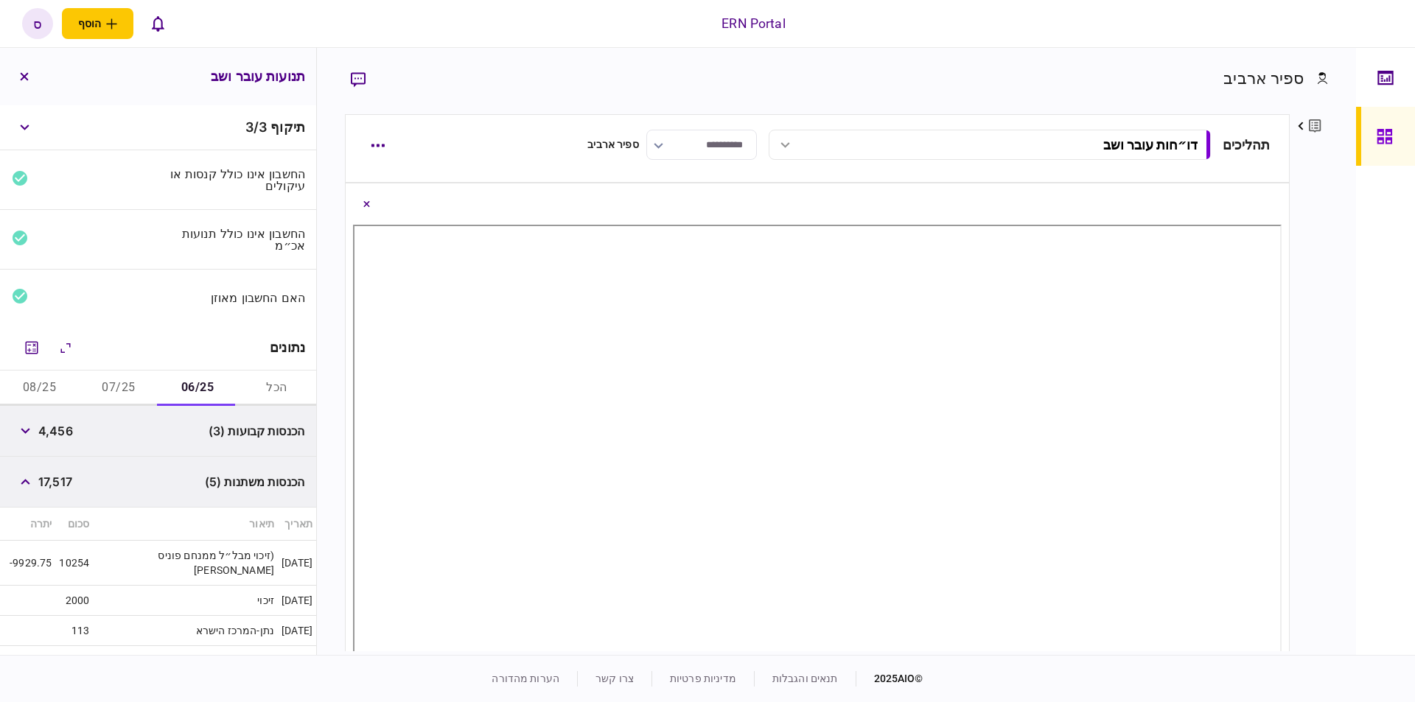
scroll to position [83, 0]
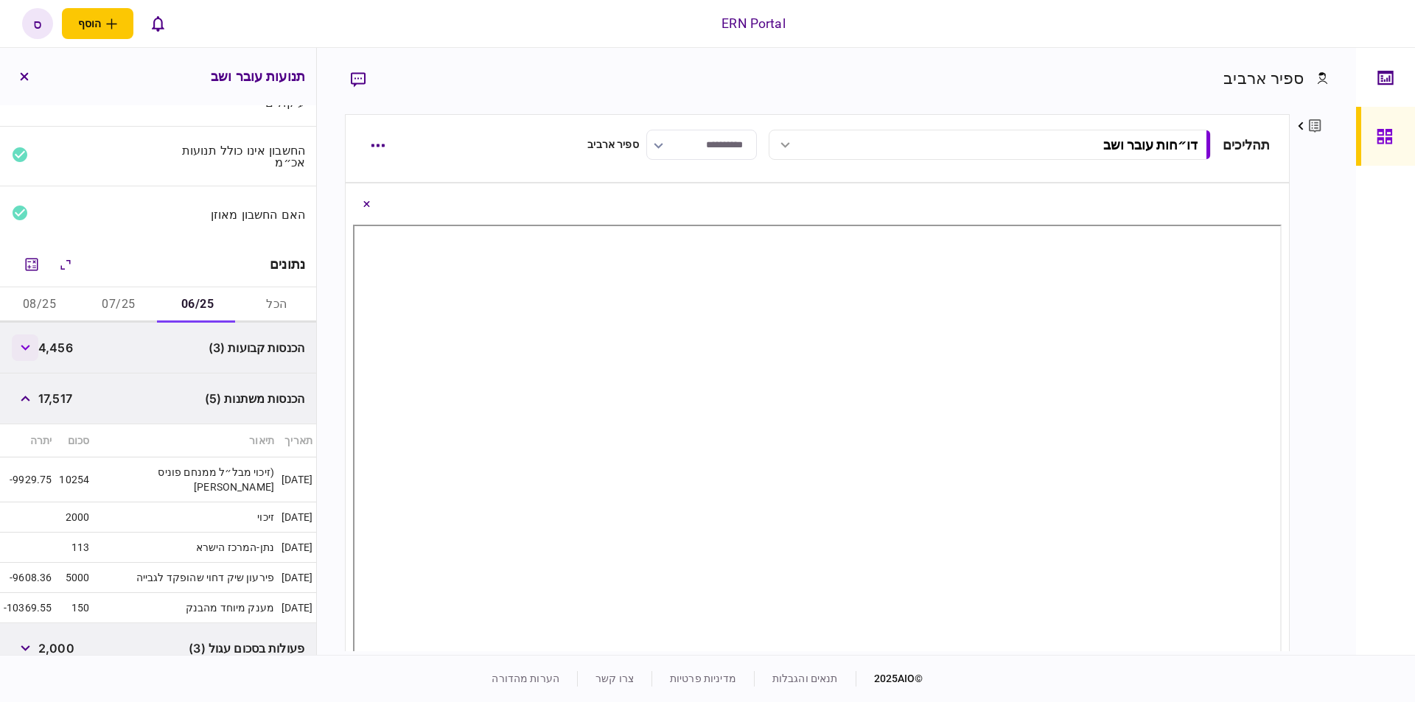
click at [28, 337] on button "button" at bounding box center [25, 348] width 27 height 27
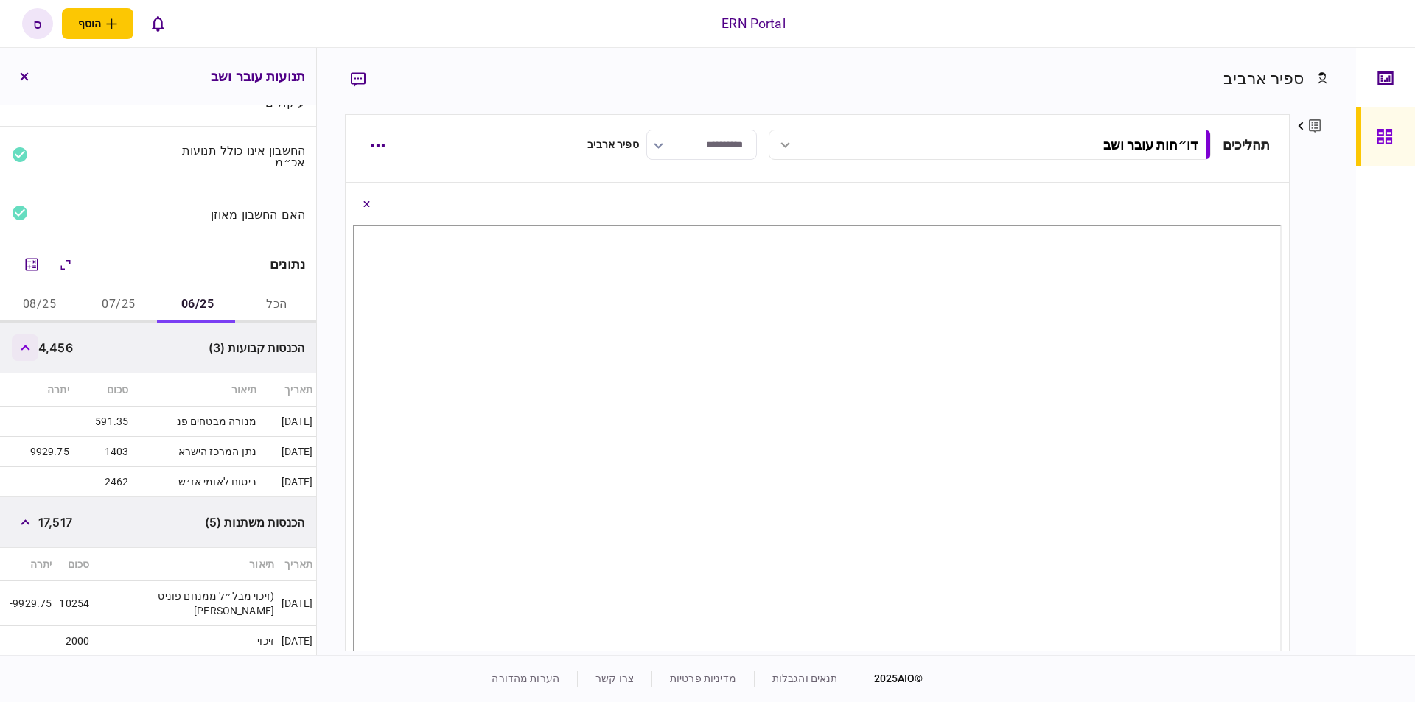
click at [28, 337] on button "button" at bounding box center [25, 348] width 27 height 27
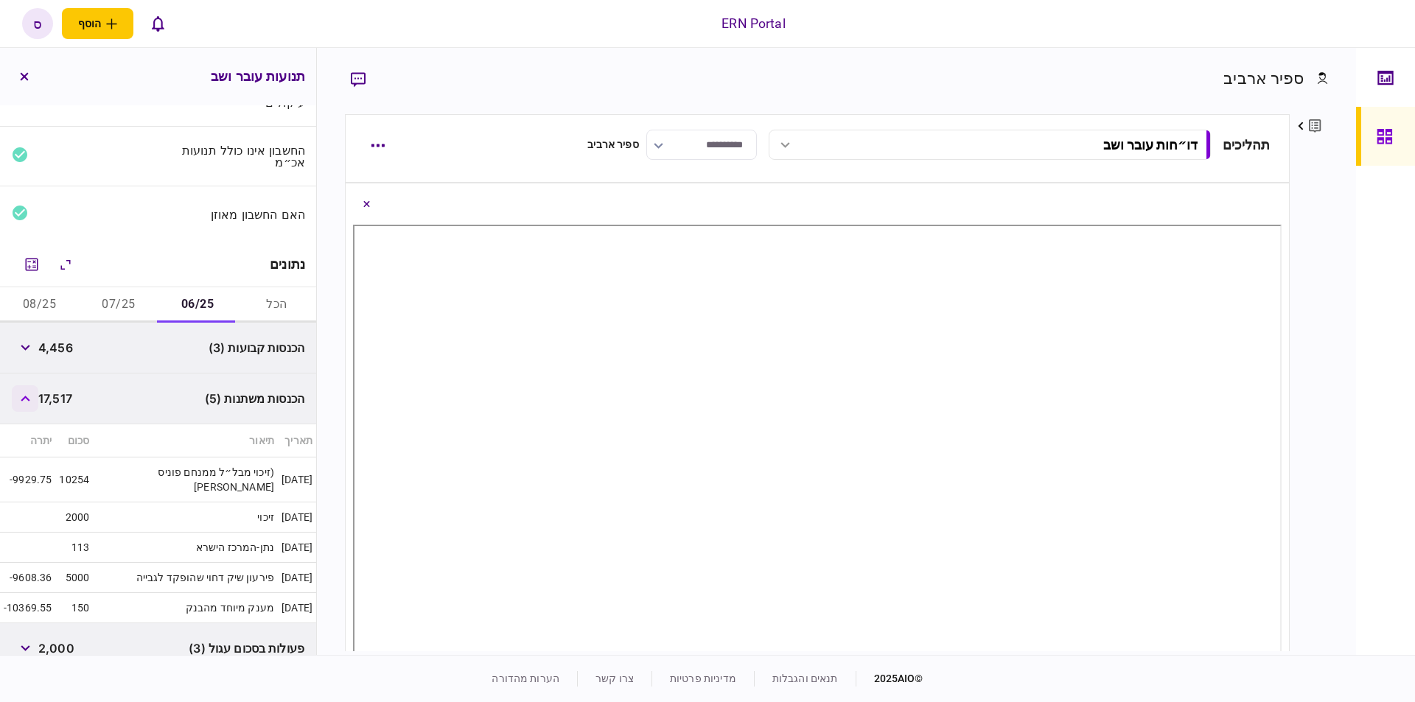
click at [30, 400] on button "button" at bounding box center [25, 398] width 27 height 27
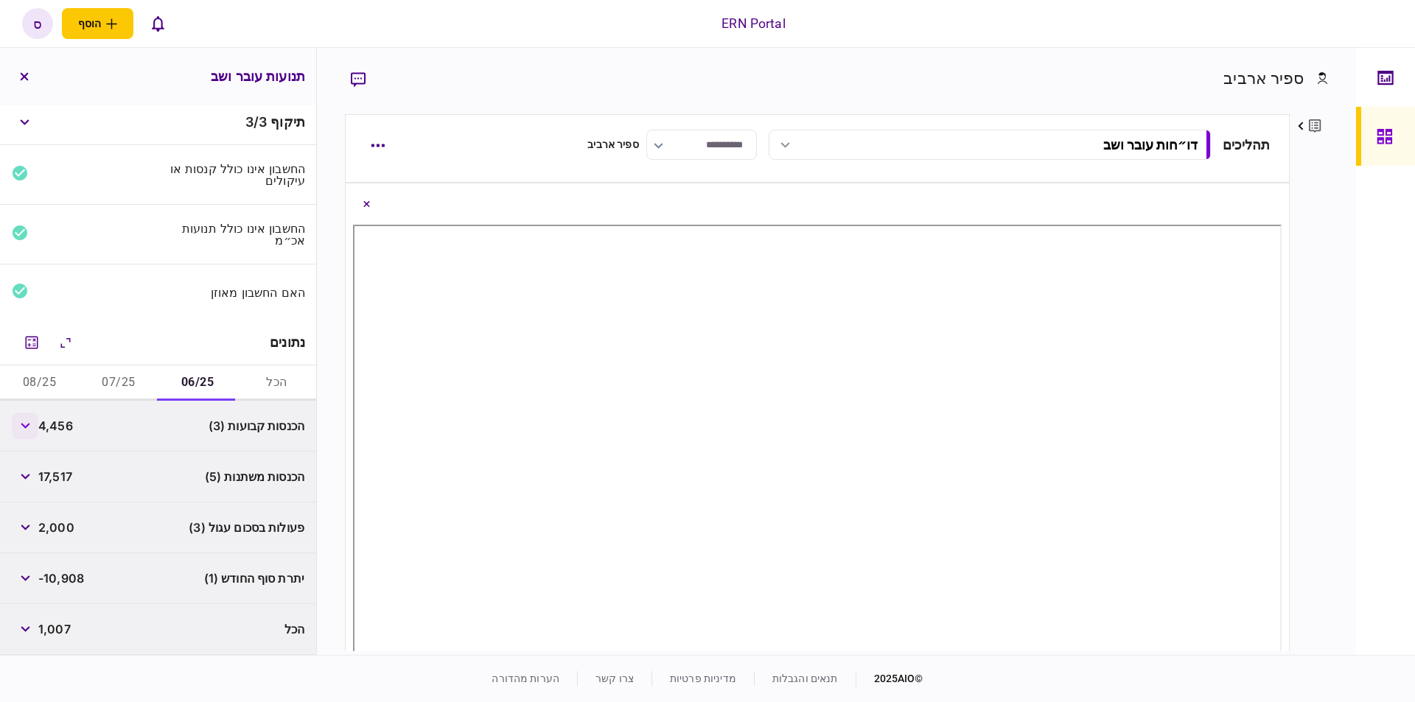
scroll to position [2, 0]
click at [37, 580] on button "button" at bounding box center [25, 581] width 27 height 27
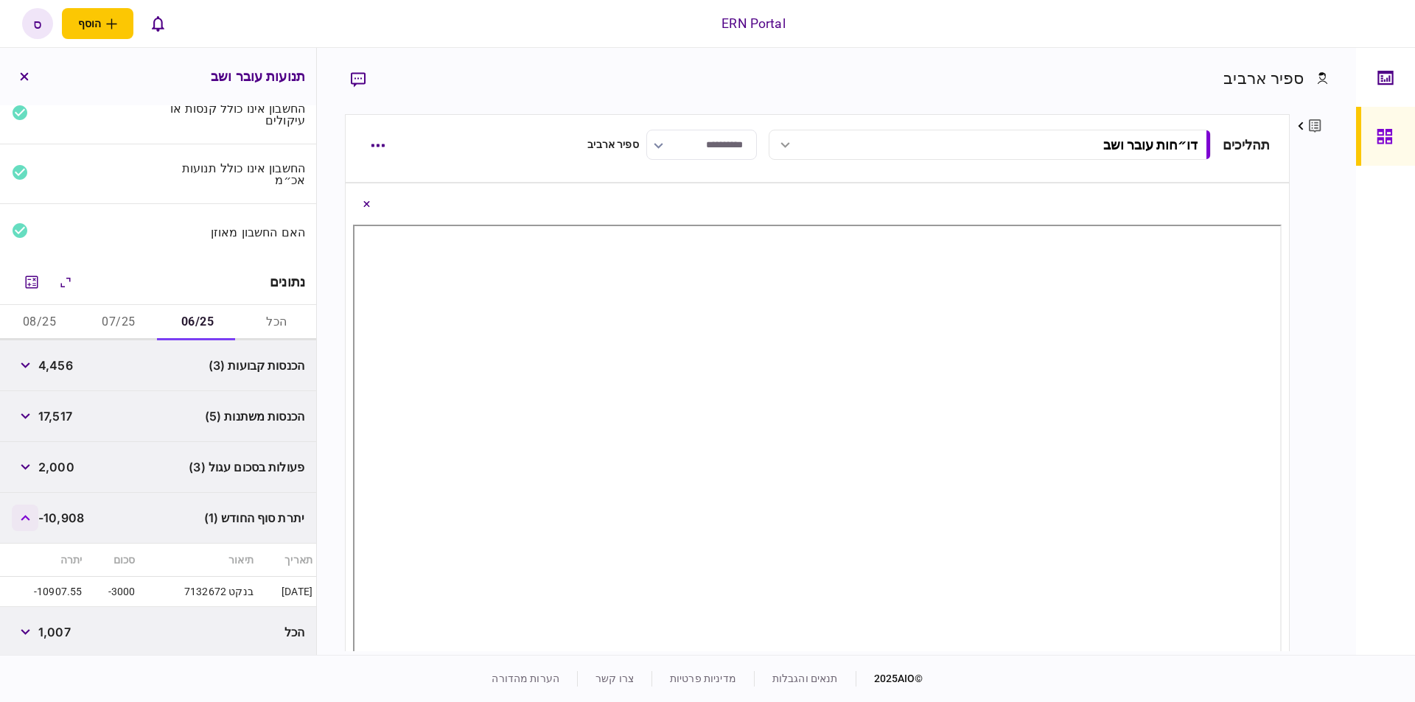
click at [29, 517] on icon "button" at bounding box center [25, 518] width 9 height 6
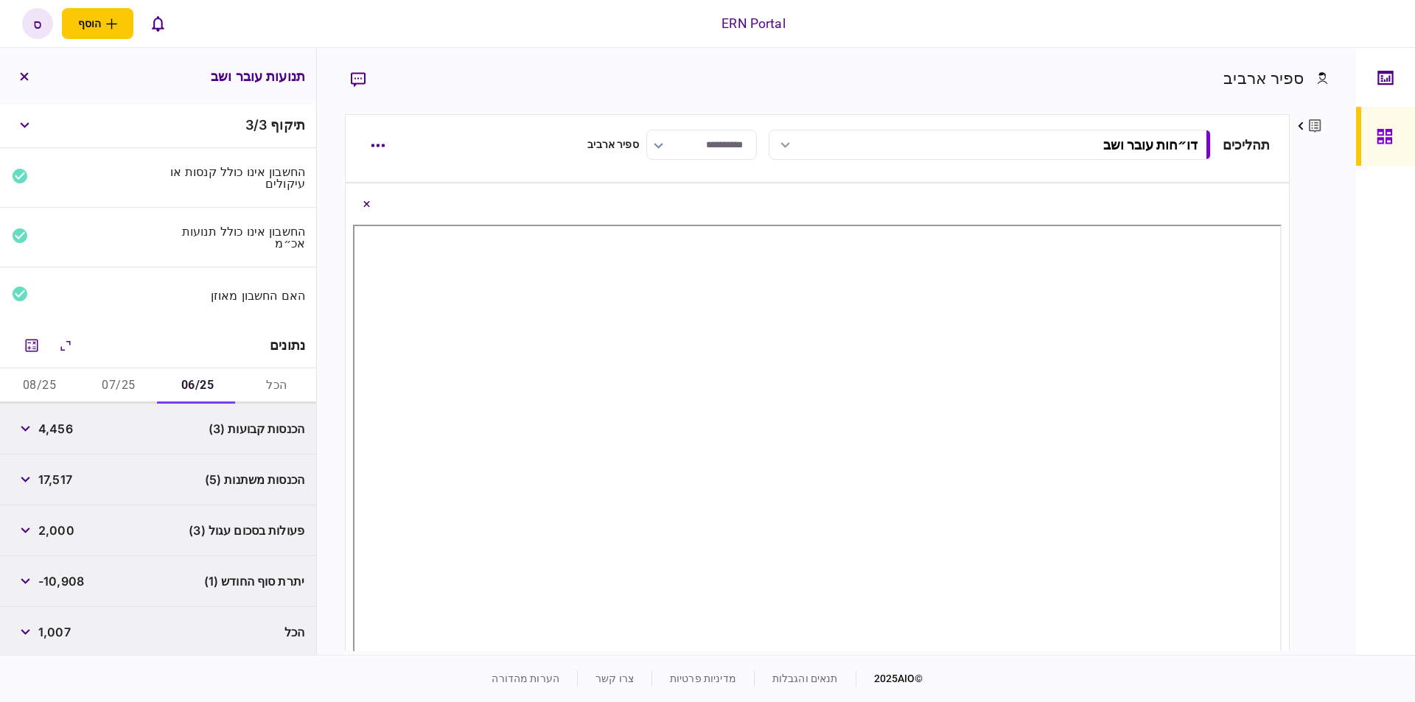
click at [74, 576] on span "-10,908" at bounding box center [61, 582] width 46 height 18
click at [75, 576] on span "-10,908" at bounding box center [61, 582] width 46 height 18
copy span "10,908"
click at [132, 379] on button "07/25" at bounding box center [118, 385] width 79 height 35
click at [30, 479] on icon "button" at bounding box center [26, 480] width 10 height 6
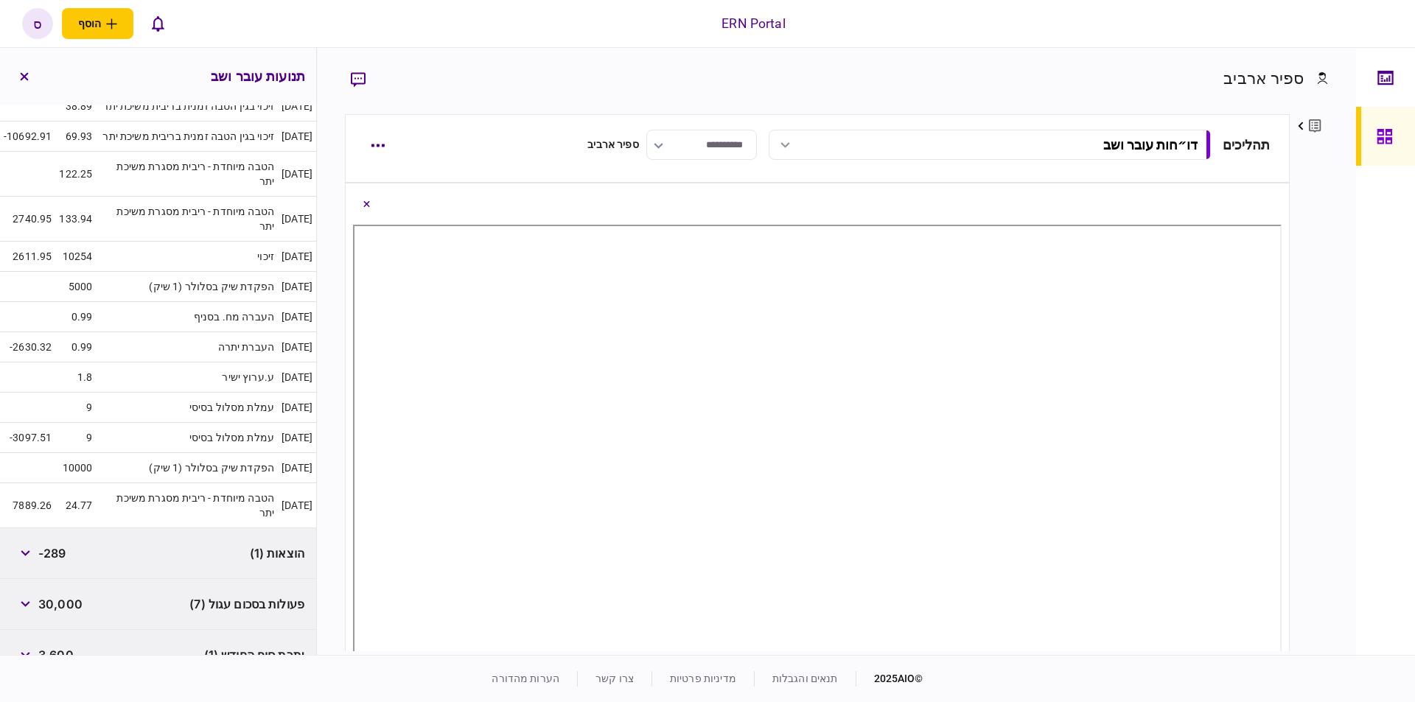
scroll to position [228, 0]
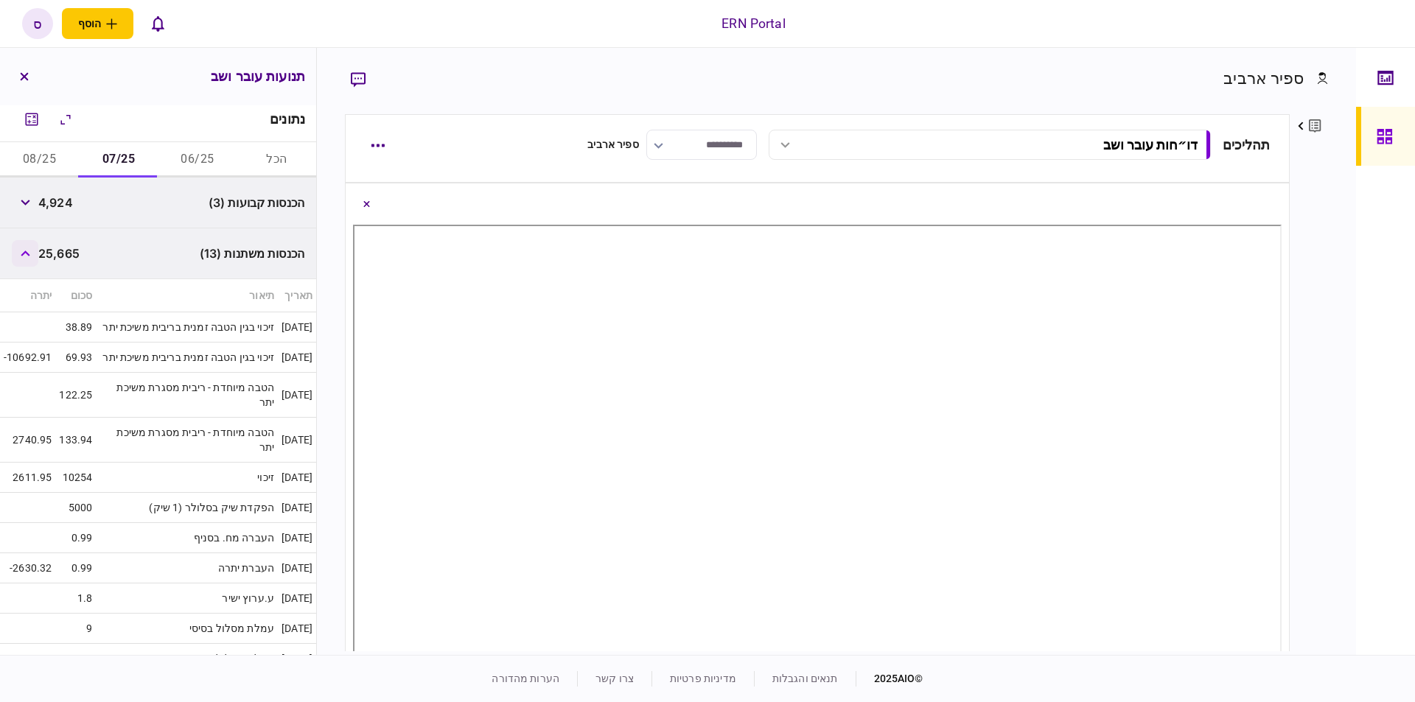
click at [23, 252] on button "button" at bounding box center [25, 253] width 27 height 27
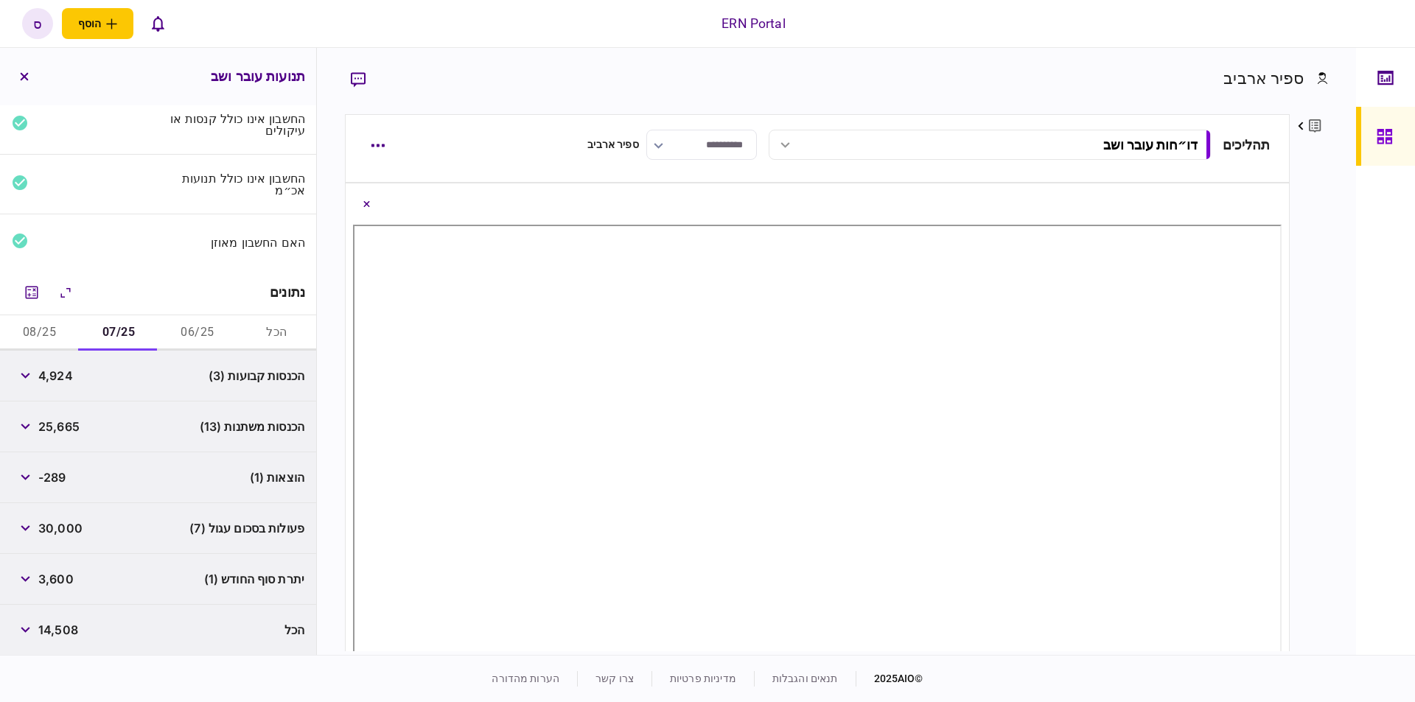
scroll to position [53, 0]
click at [61, 431] on span "25,665" at bounding box center [58, 429] width 41 height 18
copy span "25,665"
click at [51, 377] on span "4,924" at bounding box center [55, 378] width 35 height 18
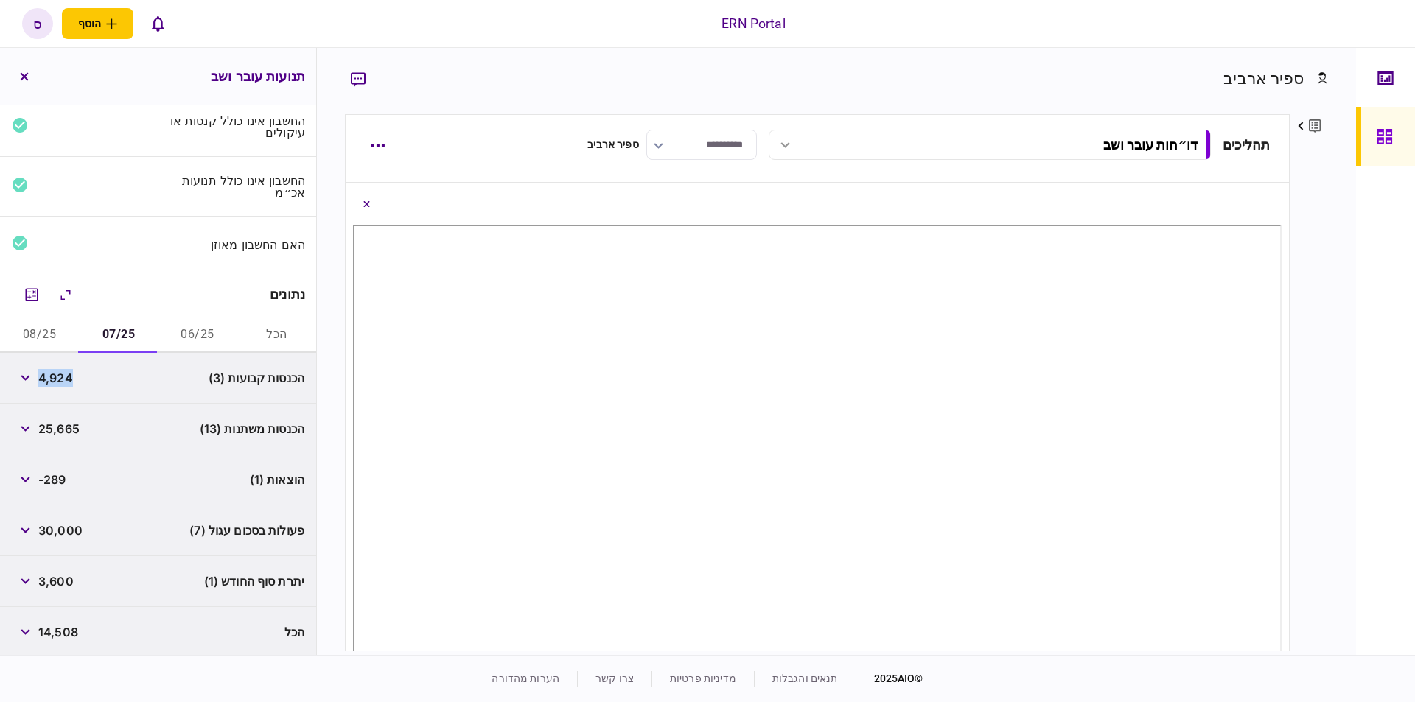
click at [51, 377] on span "4,924" at bounding box center [55, 378] width 35 height 18
copy span "4,924"
click at [35, 369] on button "button" at bounding box center [25, 378] width 27 height 27
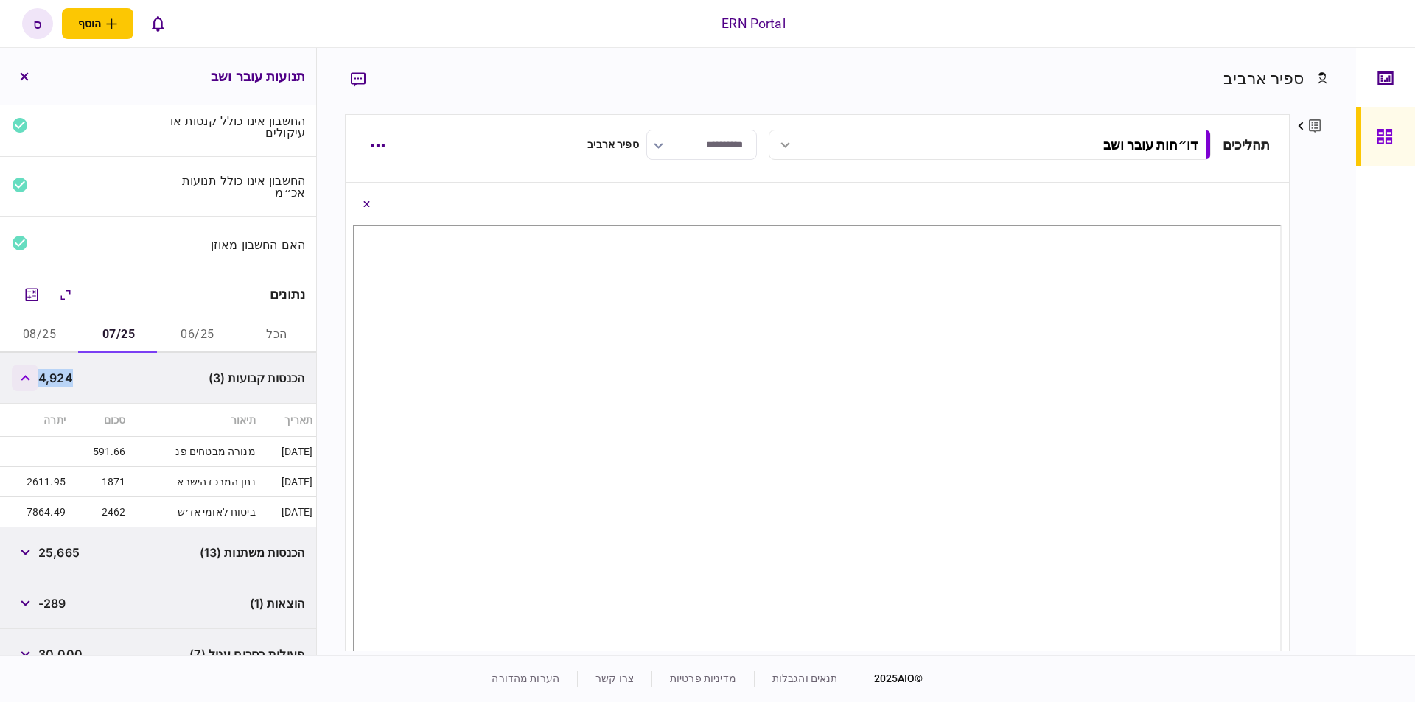
click at [24, 379] on button "button" at bounding box center [25, 378] width 27 height 27
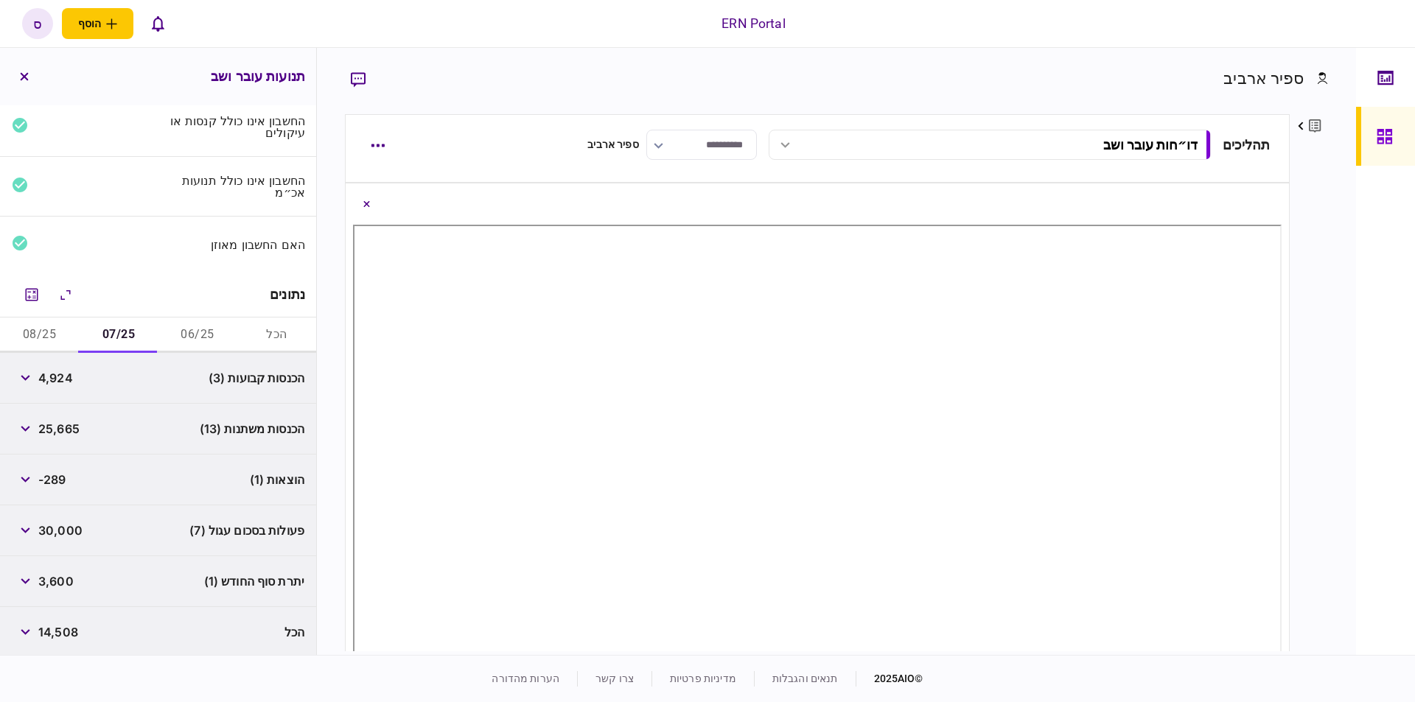
click at [66, 474] on span "-289" at bounding box center [52, 480] width 28 height 18
click at [33, 477] on button "button" at bounding box center [25, 479] width 27 height 27
click at [32, 478] on button "button" at bounding box center [25, 479] width 27 height 27
click at [45, 476] on span "-289" at bounding box center [52, 480] width 28 height 18
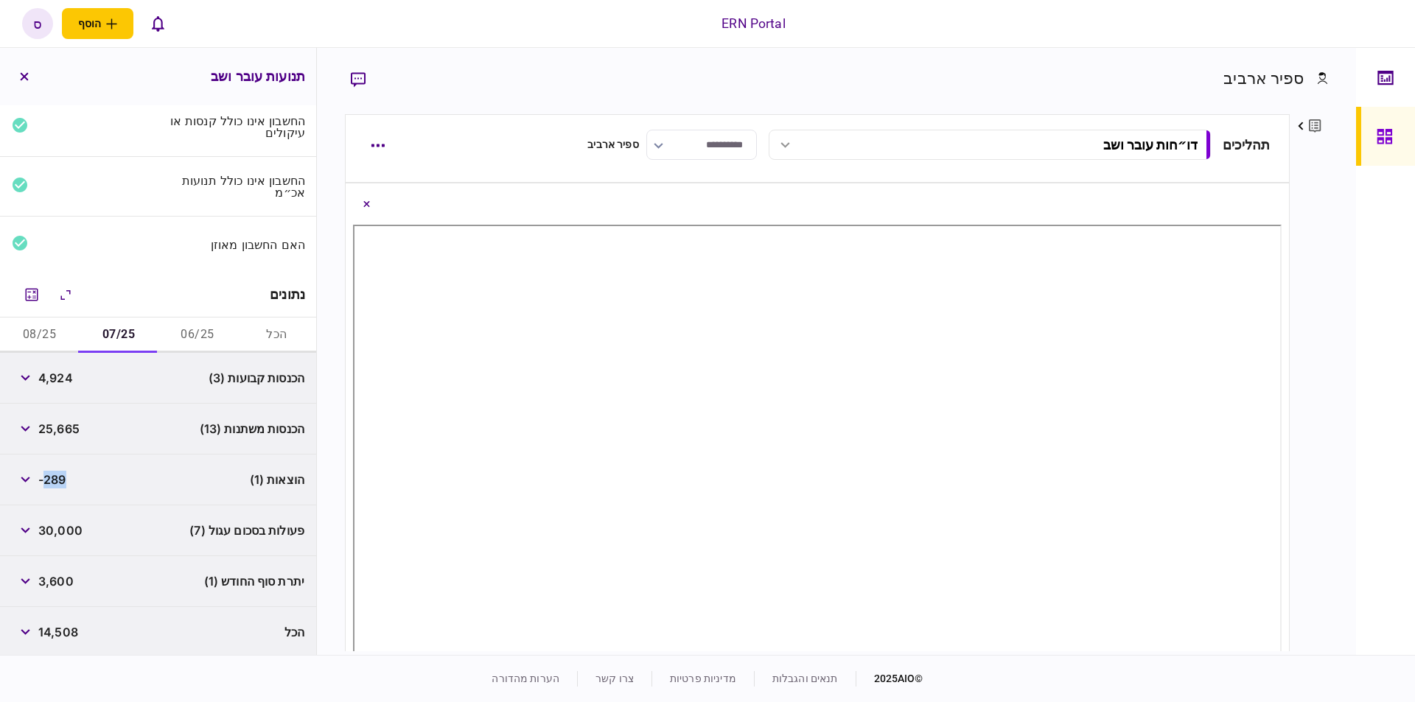
click at [45, 476] on span "-289" at bounding box center [52, 480] width 28 height 18
copy span "289"
click at [47, 573] on span "3,600" at bounding box center [55, 582] width 35 height 18
click at [52, 577] on span "3,600" at bounding box center [55, 582] width 35 height 18
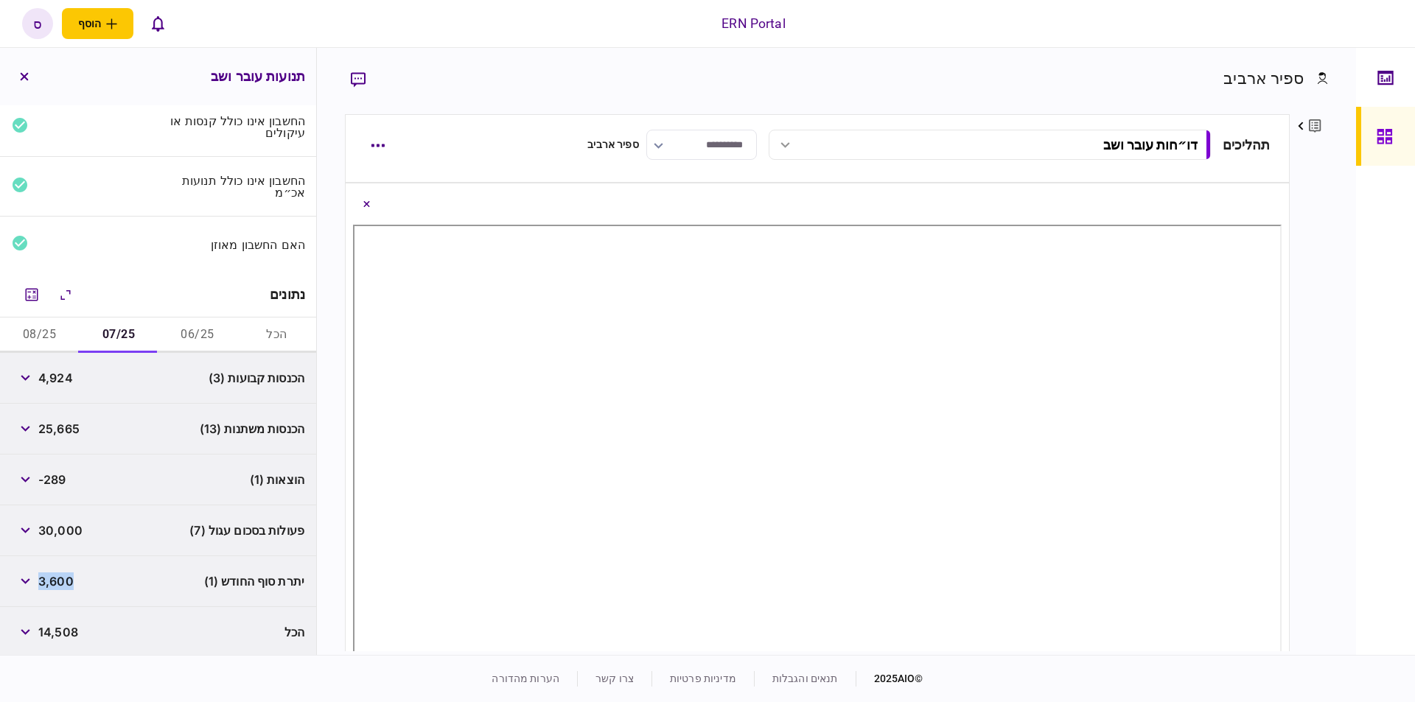
copy span "3,600"
click at [59, 326] on button "08/25" at bounding box center [39, 335] width 79 height 35
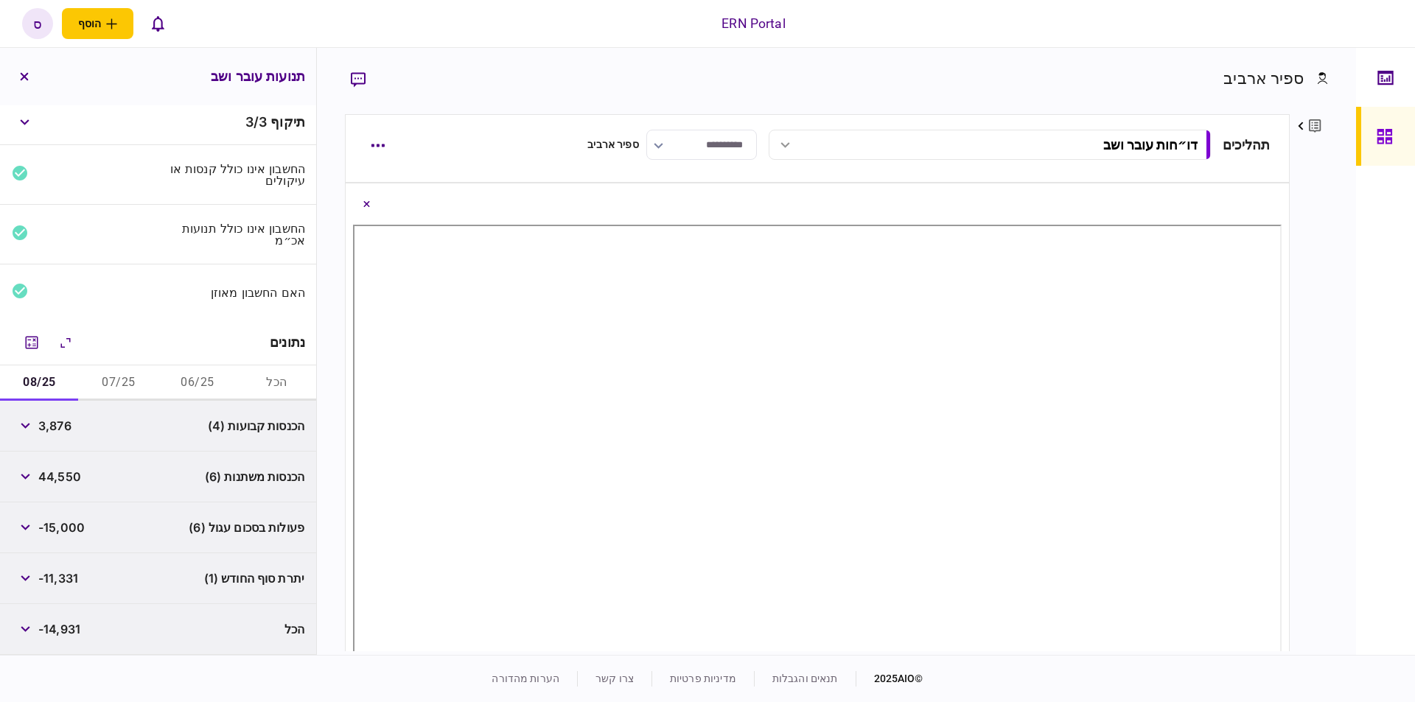
scroll to position [2, 0]
click at [29, 431] on button "button" at bounding box center [25, 429] width 27 height 27
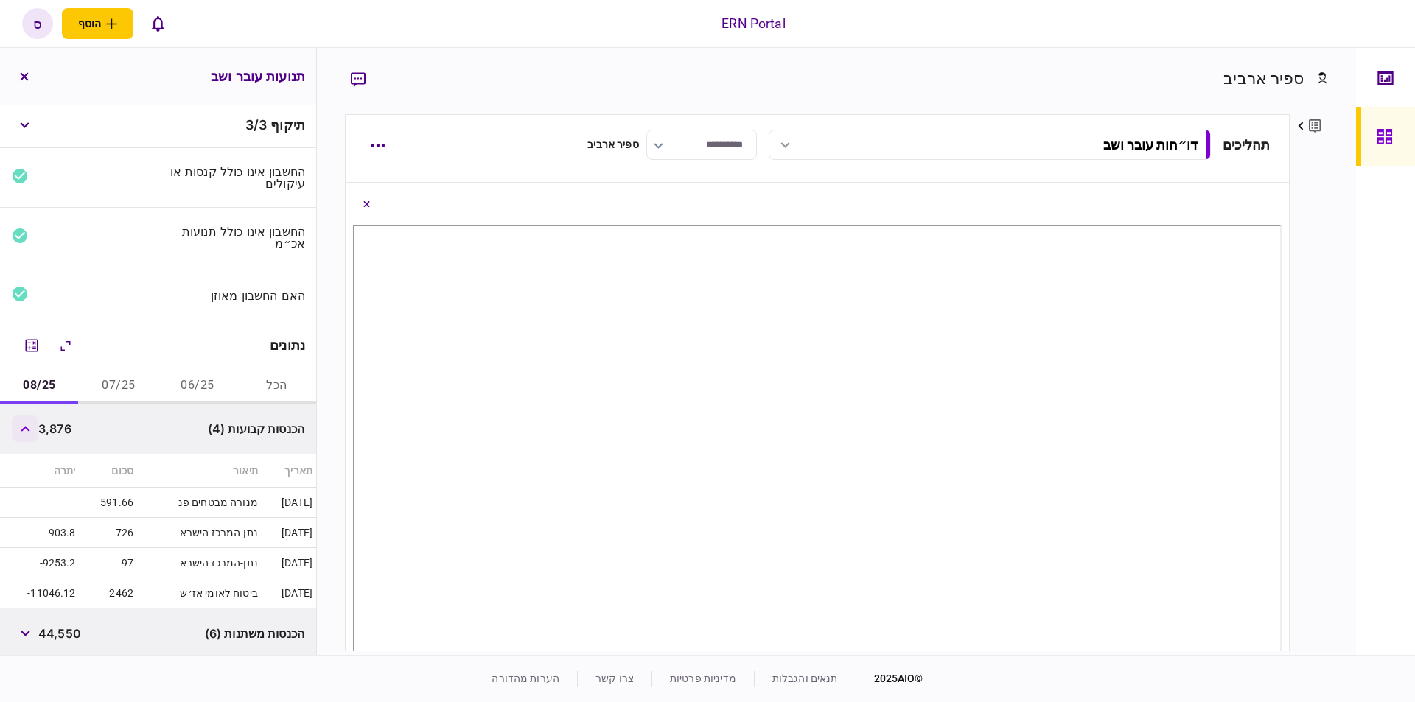
click at [21, 419] on button "button" at bounding box center [25, 429] width 27 height 27
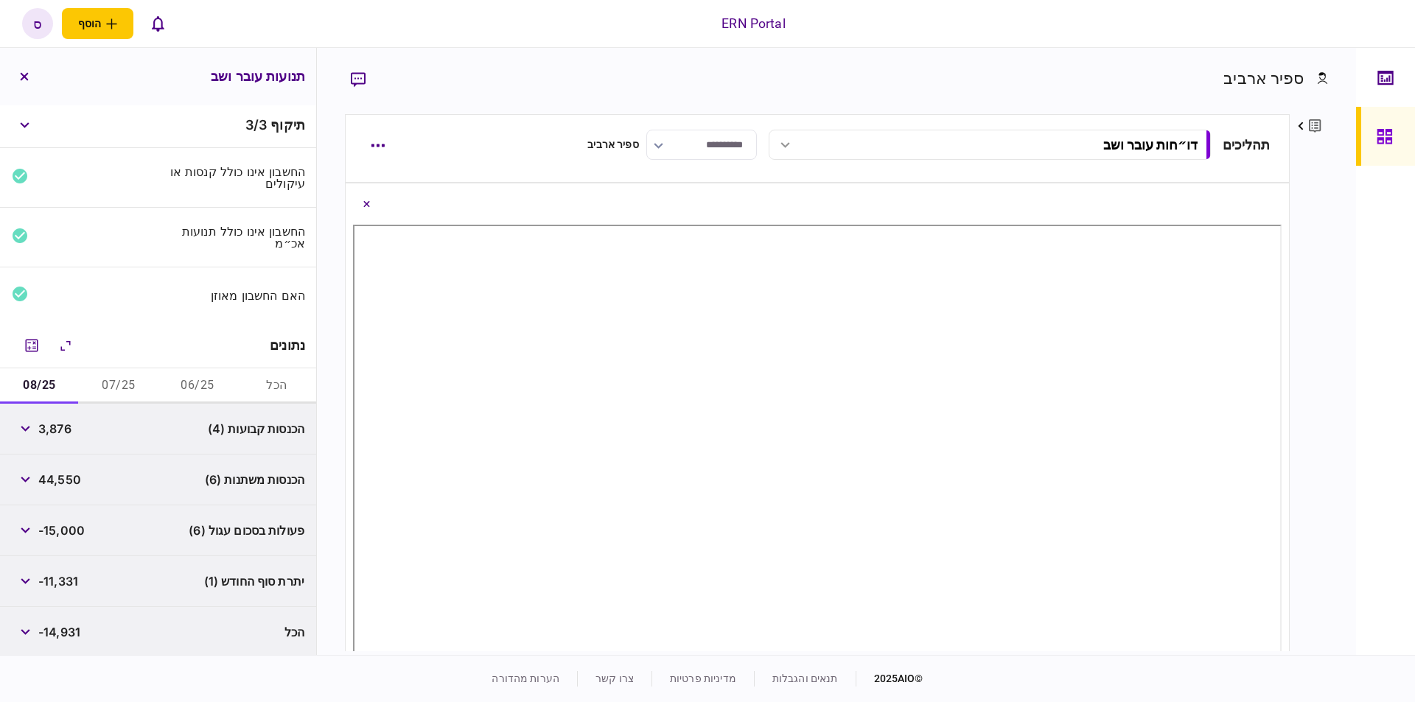
click at [56, 420] on span "3,876" at bounding box center [54, 429] width 33 height 18
copy span "3,876"
drag, startPoint x: 35, startPoint y: 477, endPoint x: 38, endPoint y: 490, distance: 12.7
click at [36, 477] on button "button" at bounding box center [25, 479] width 27 height 27
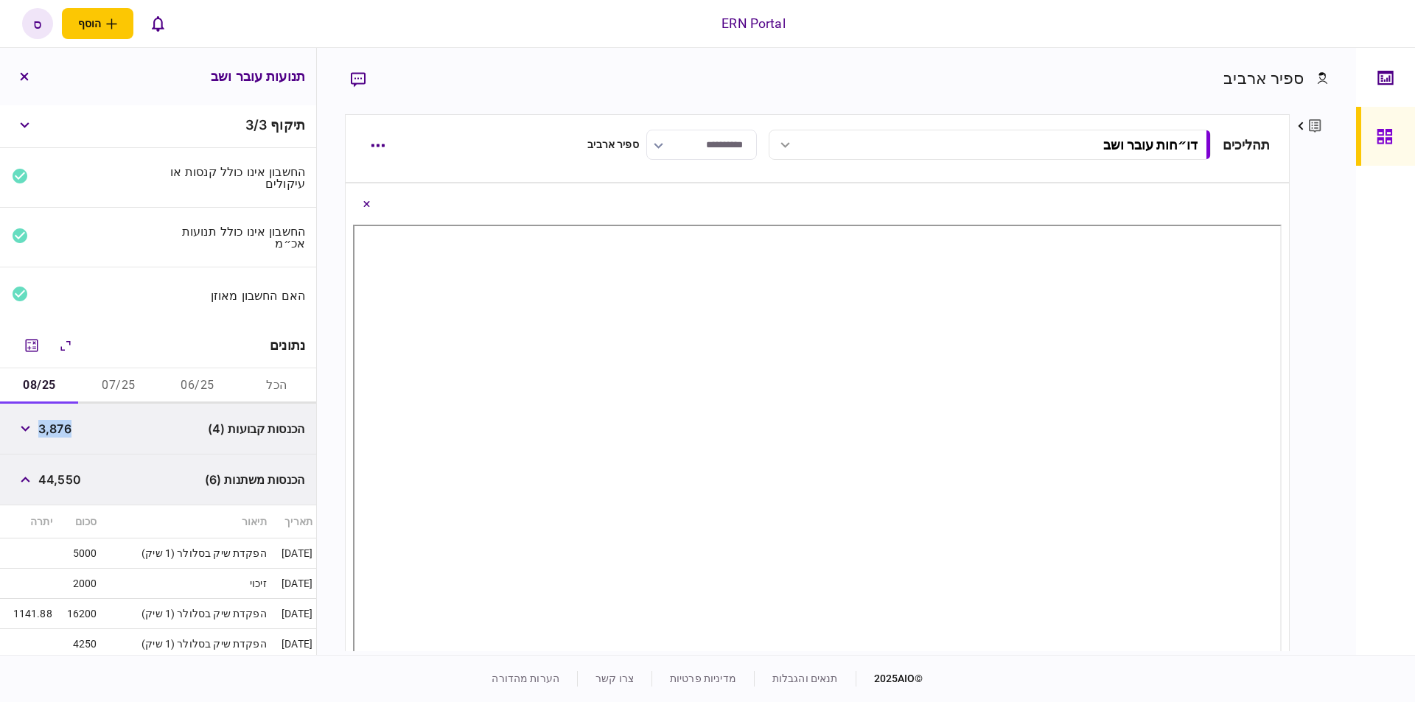
scroll to position [85, 0]
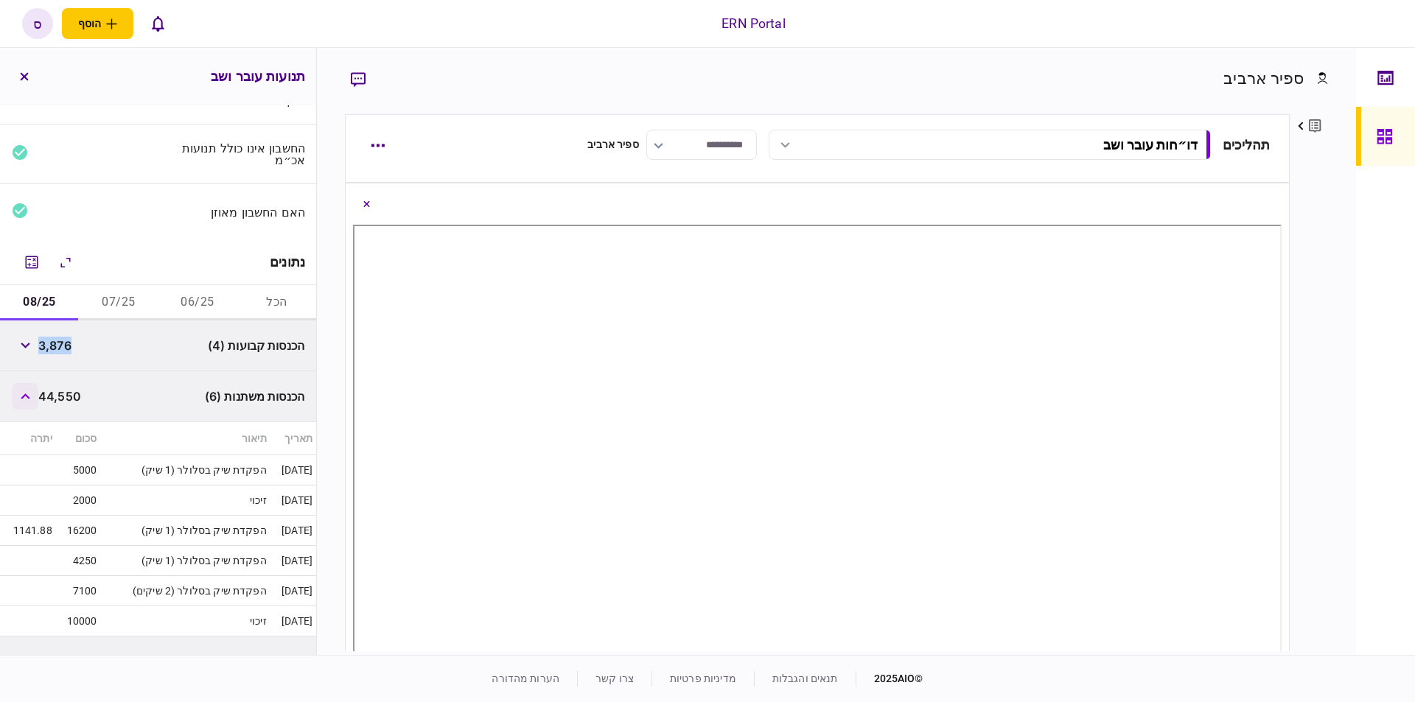
click at [33, 391] on button "button" at bounding box center [25, 396] width 27 height 27
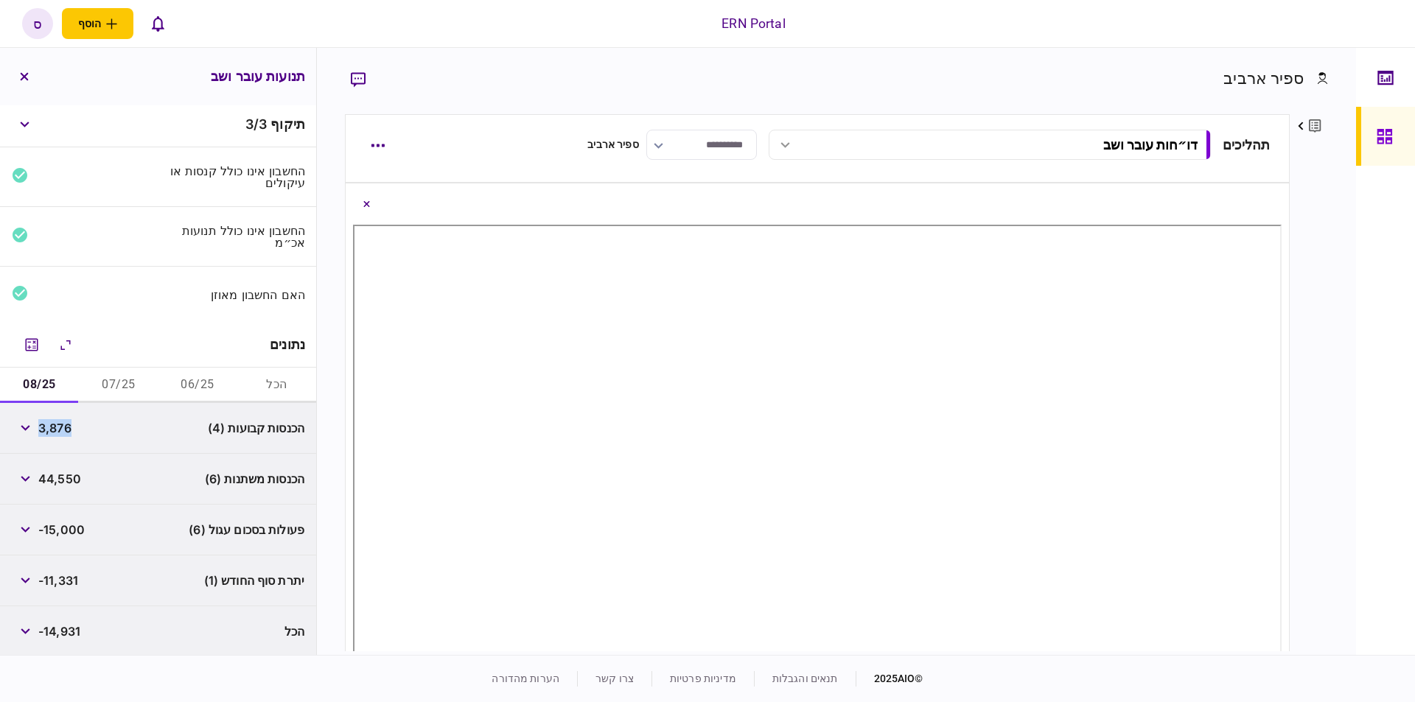
scroll to position [2, 0]
click at [67, 477] on span "44,550" at bounding box center [59, 480] width 43 height 18
copy span "44,550"
click at [59, 581] on span "-11,331" at bounding box center [58, 582] width 40 height 18
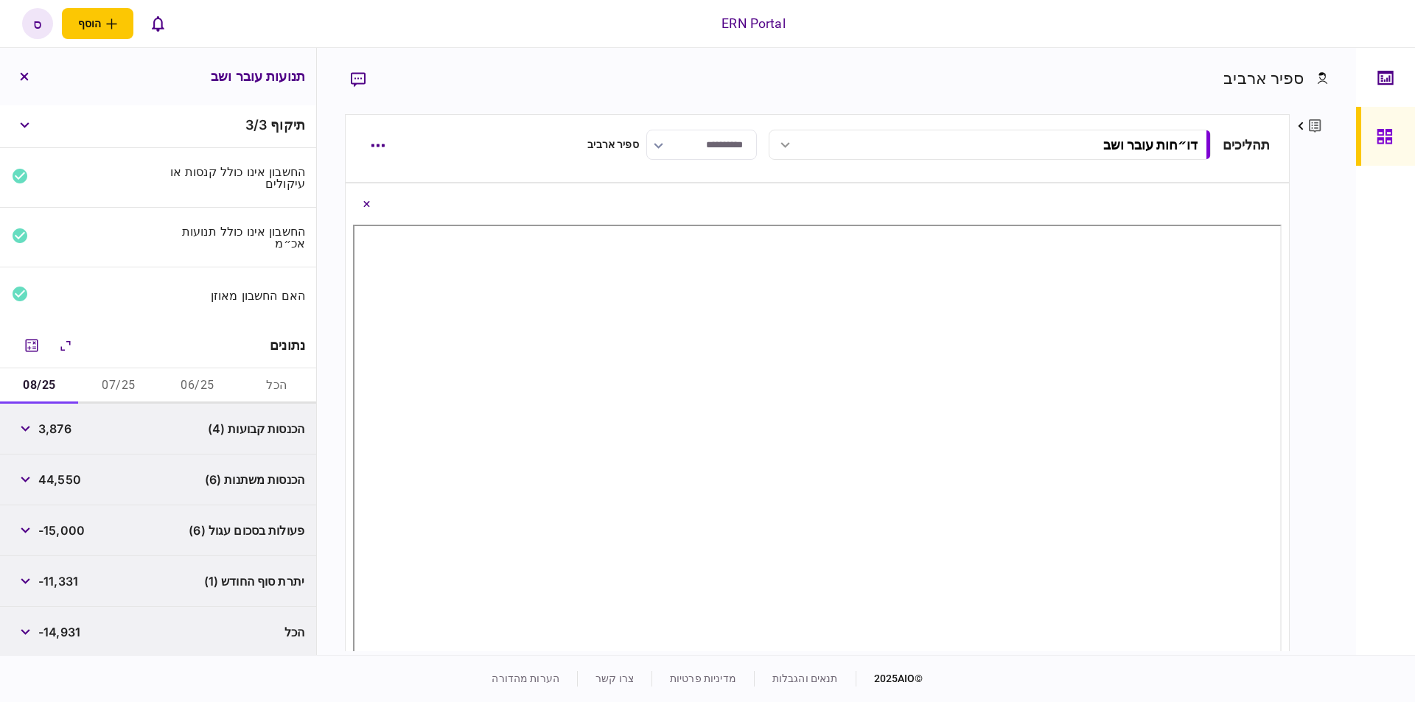
click at [64, 582] on span "-11,331" at bounding box center [58, 582] width 40 height 18
copy span "11,331"
